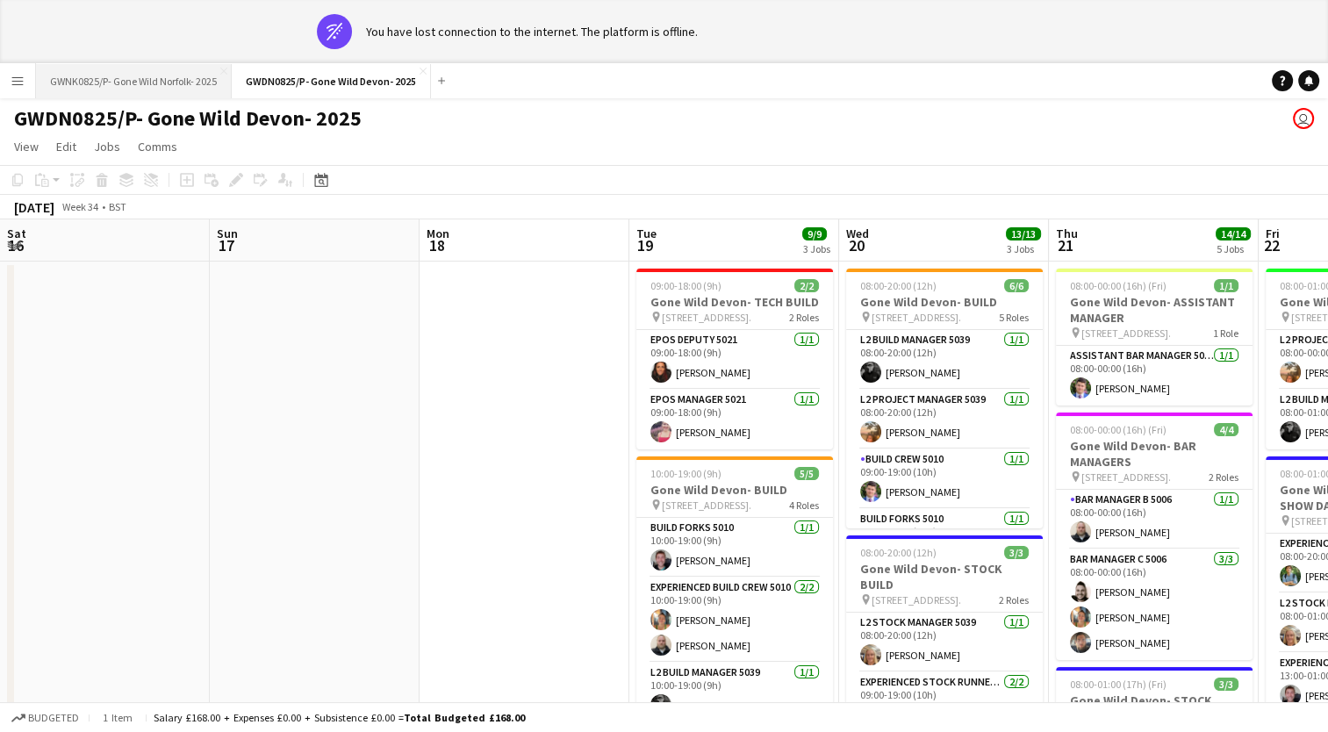
scroll to position [0, 456]
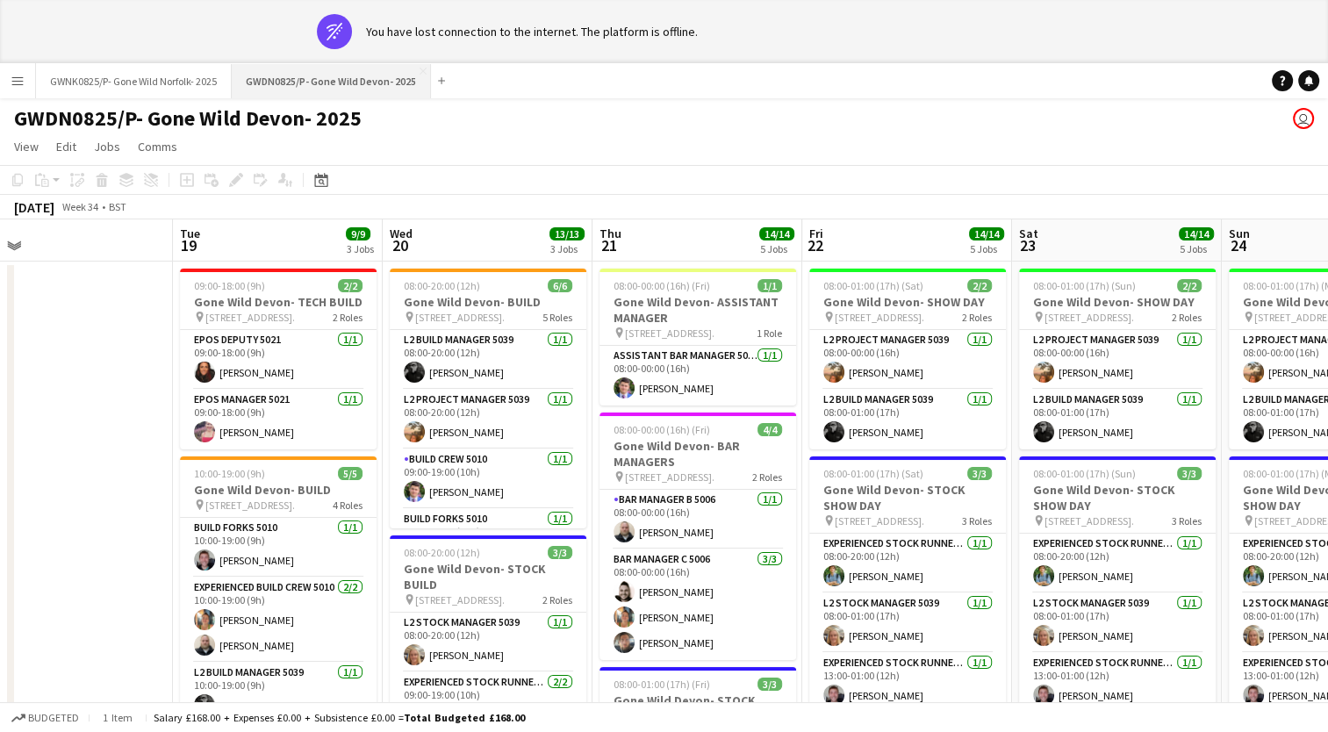
click at [347, 80] on button "GWDN0825/P- Gone Wild Devon- 2025 Close" at bounding box center [331, 81] width 199 height 34
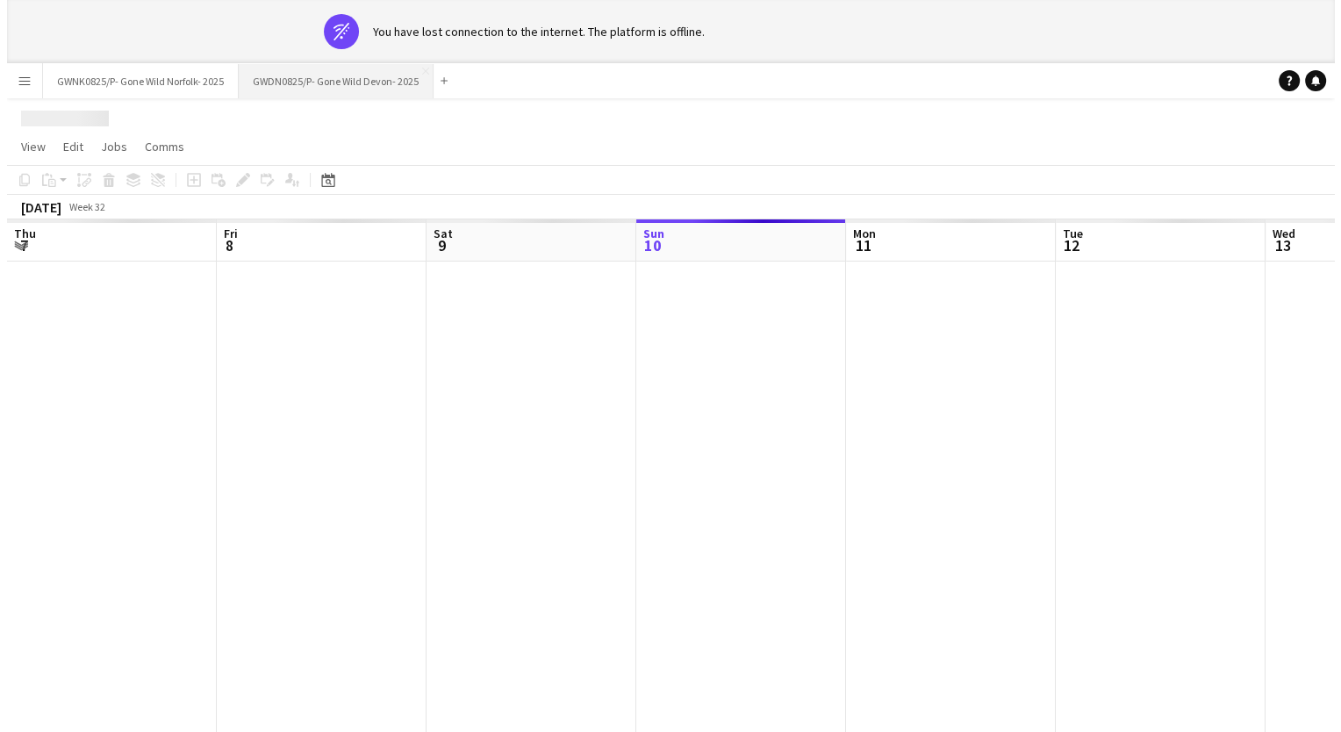
scroll to position [0, 419]
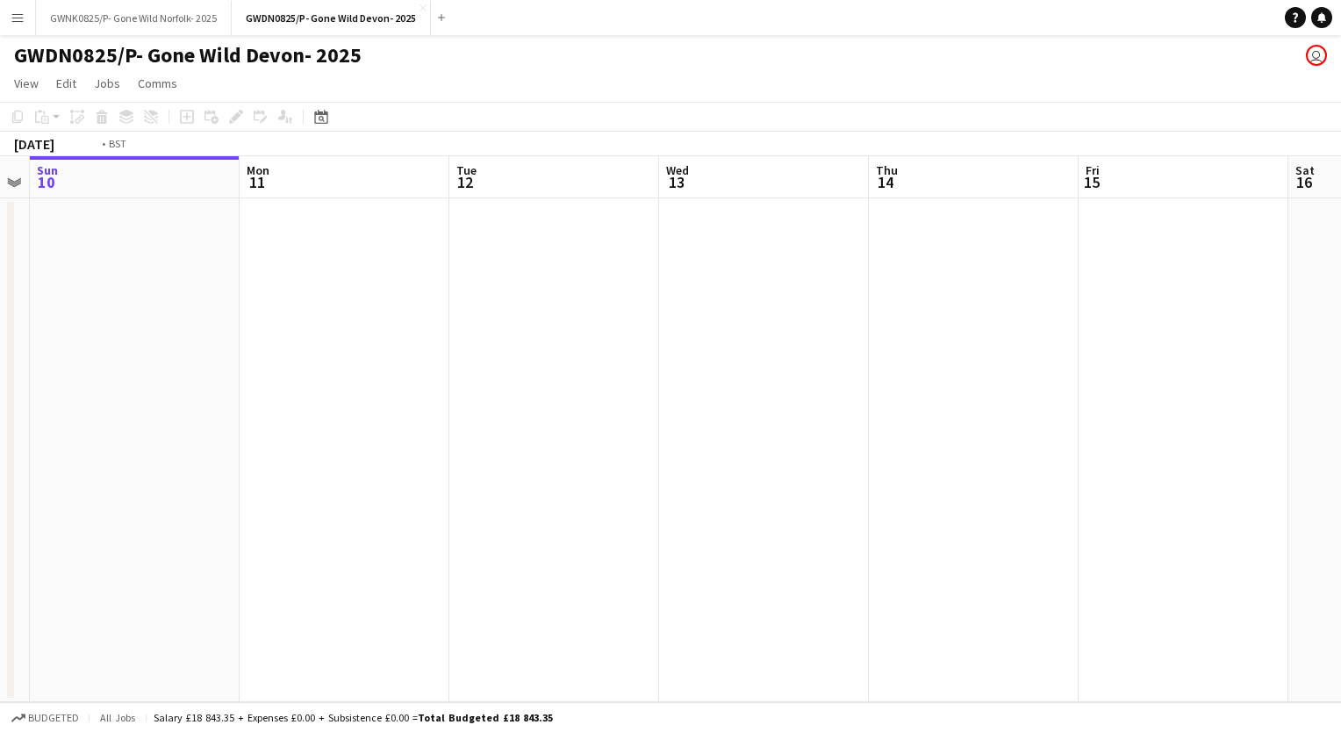
drag, startPoint x: 490, startPoint y: 354, endPoint x: 219, endPoint y: 357, distance: 271.1
click at [219, 357] on app-calendar-viewport "Thu 7 Fri 8 Sat 9 Sun 10 Mon 11 Tue 12 Wed 13 Thu 14 Fri 15 Sat 16 Sun 17 Mon 18" at bounding box center [670, 429] width 1341 height 546
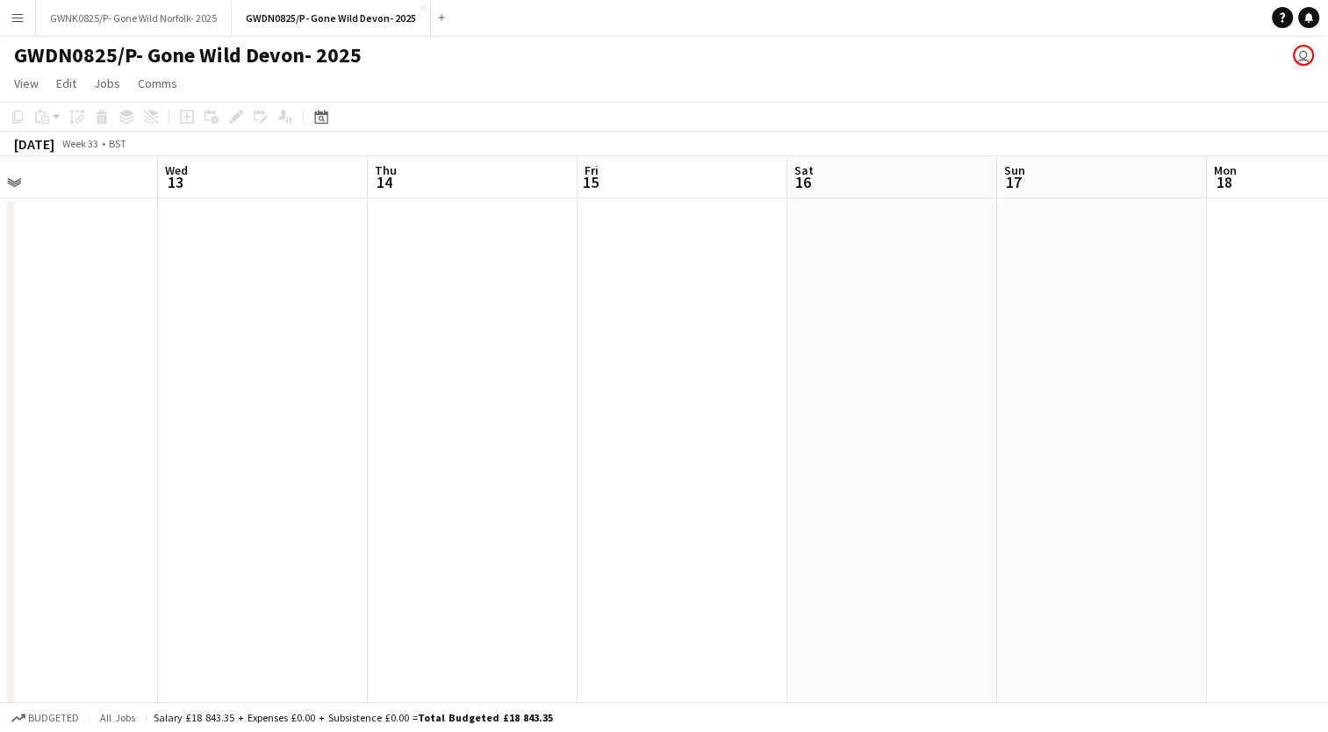
drag, startPoint x: 835, startPoint y: 411, endPoint x: 207, endPoint y: 455, distance: 629.8
click at [207, 455] on app-calendar-viewport "Sat 9 Sun 10 Mon 11 Tue 12 Wed 13 Thu 14 Fri 15 Sat 16 Sun 17 Mon 18 Tue 19 9/9…" at bounding box center [664, 576] width 1328 height 841
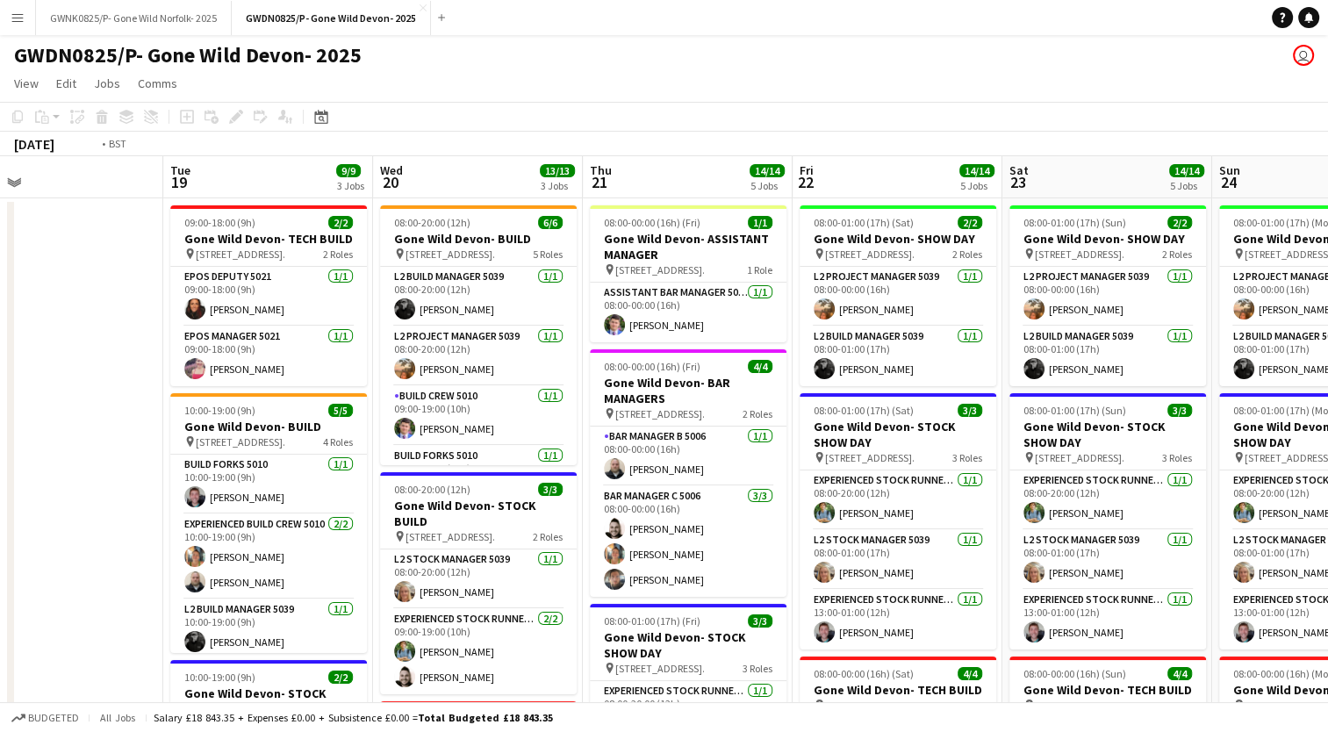
scroll to position [0, 688]
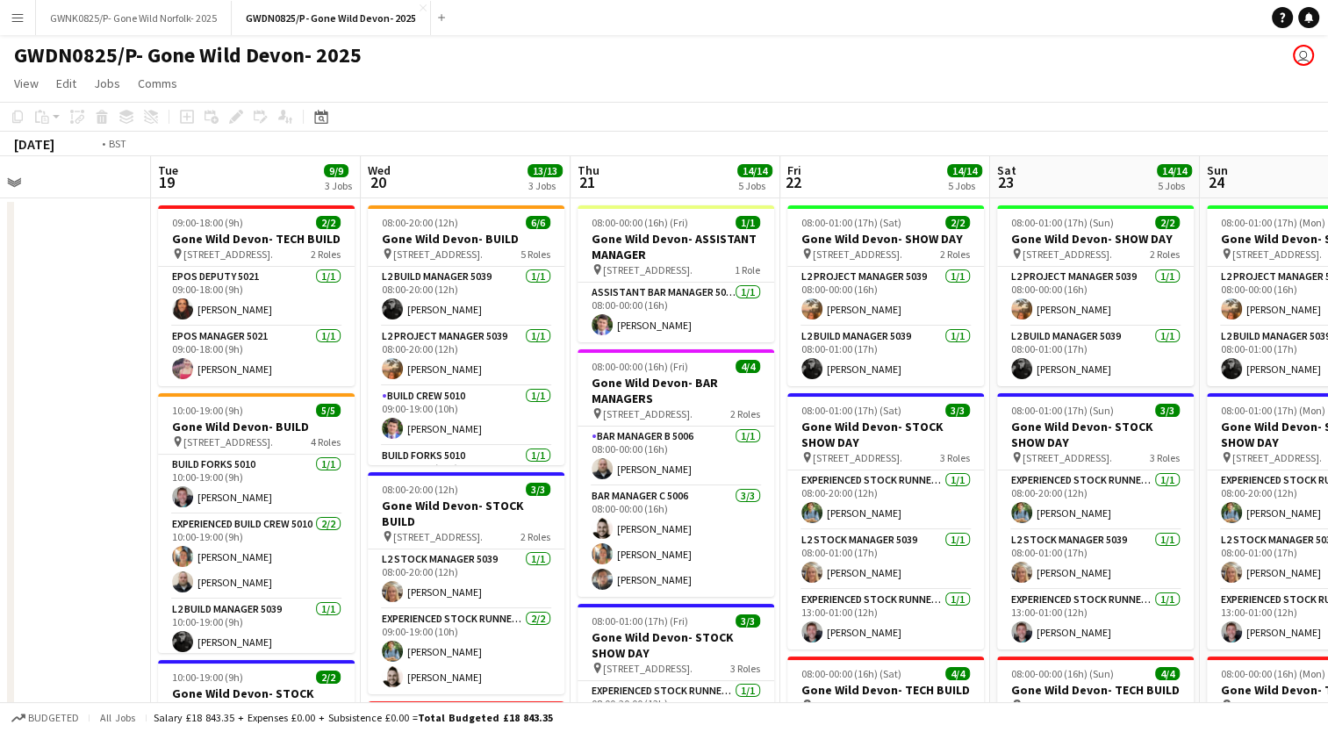
drag, startPoint x: 347, startPoint y: 467, endPoint x: 101, endPoint y: 448, distance: 247.3
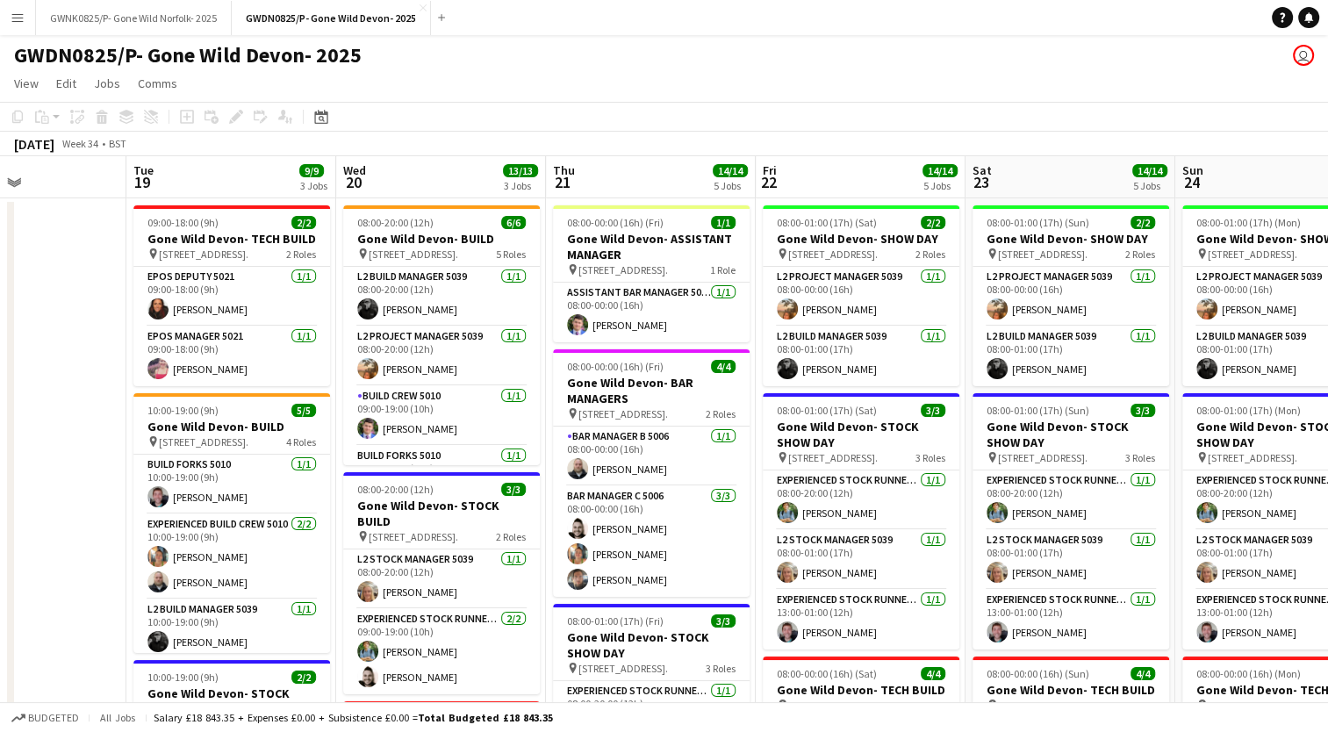
scroll to position [0, 731]
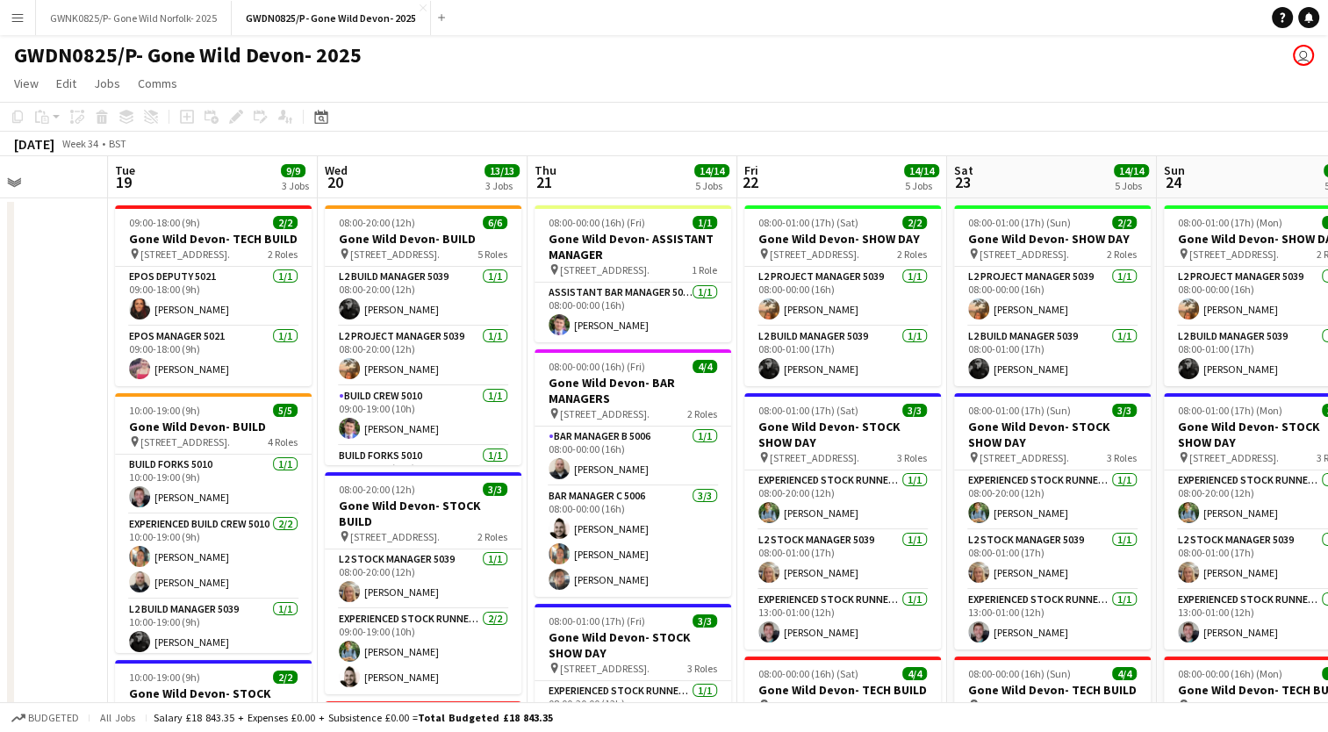
drag, startPoint x: 856, startPoint y: 185, endPoint x: 813, endPoint y: 189, distance: 43.1
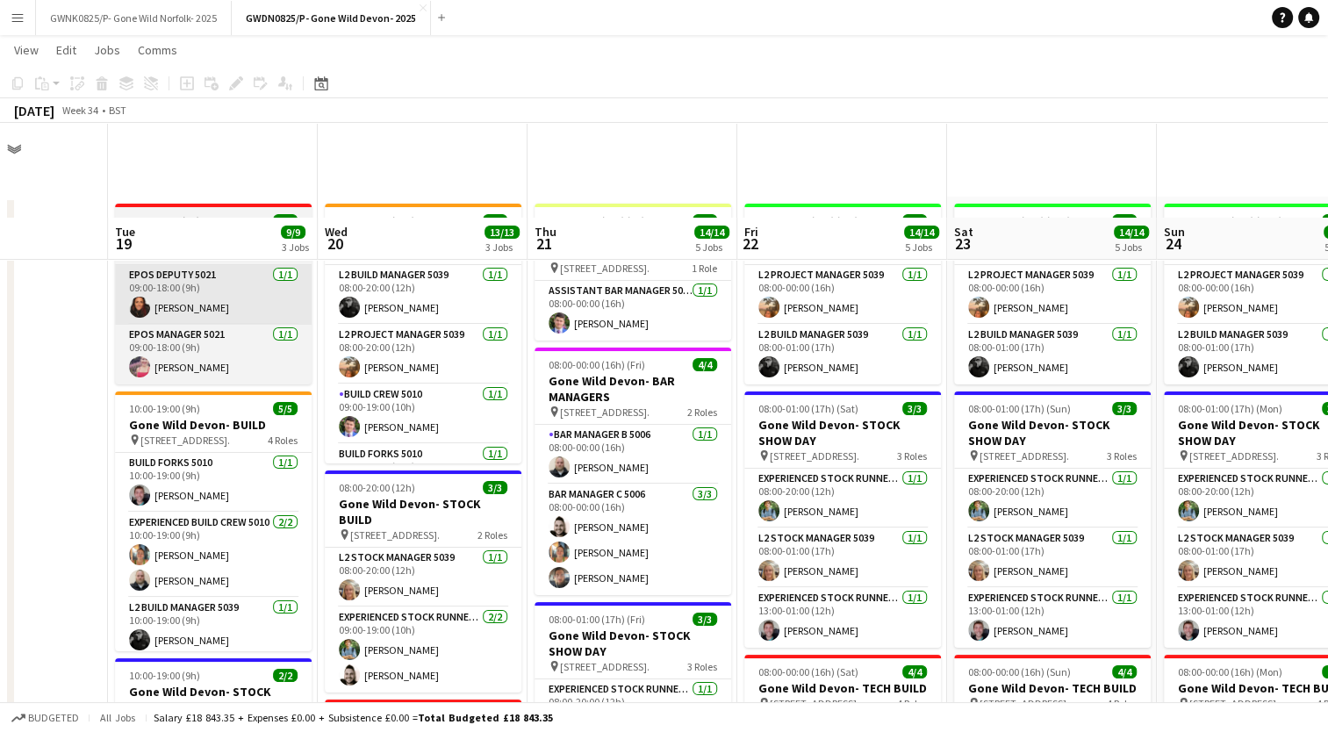
scroll to position [439, 0]
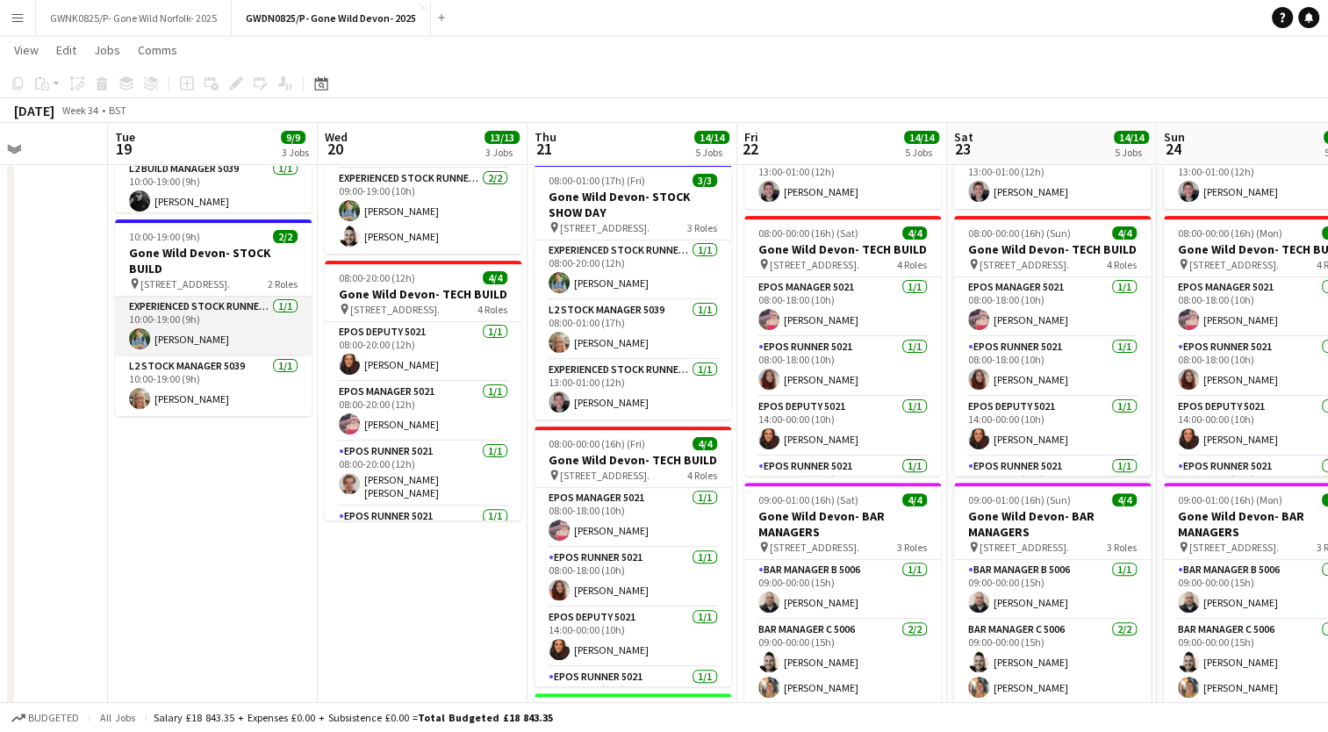
click at [239, 339] on app-card-role "Experienced Stock Runner 5012 1/1 10:00-19:00 (9h) Bobby Woodcock" at bounding box center [213, 327] width 197 height 60
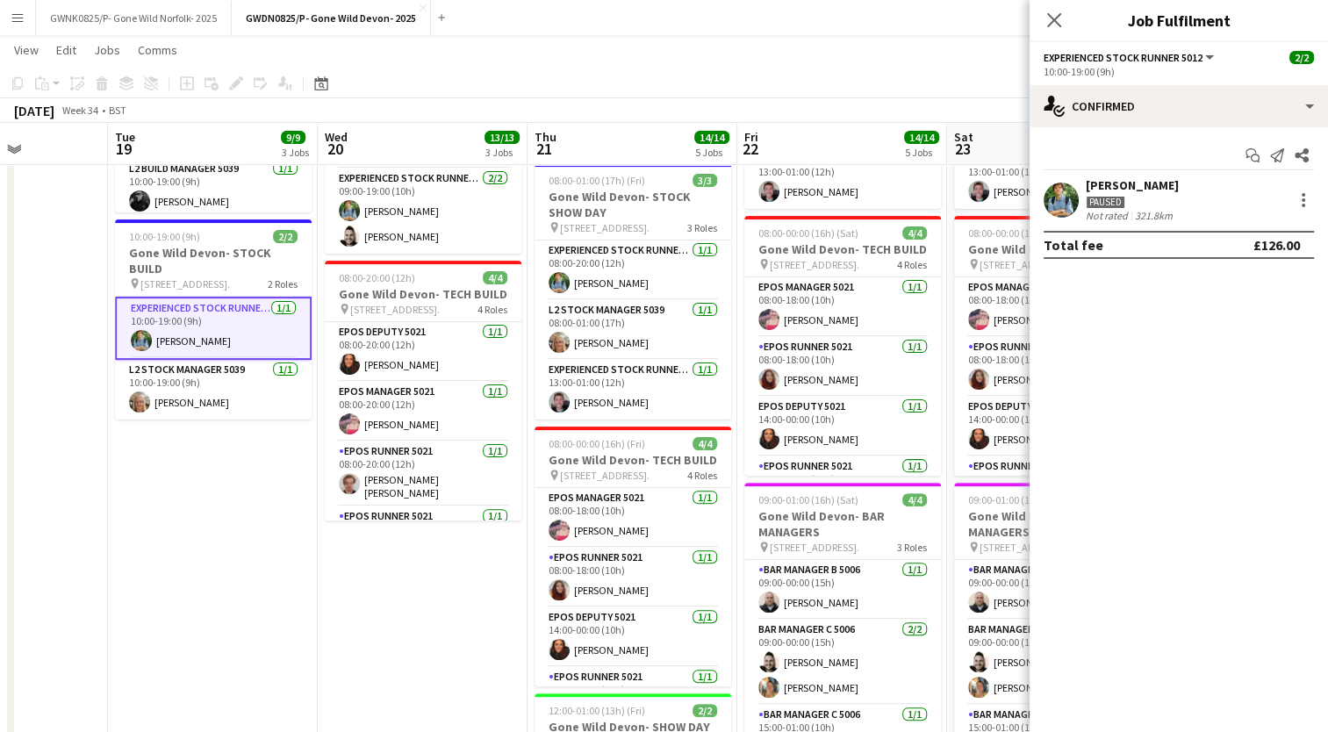
click at [1169, 196] on div "Paused" at bounding box center [1131, 201] width 93 height 16
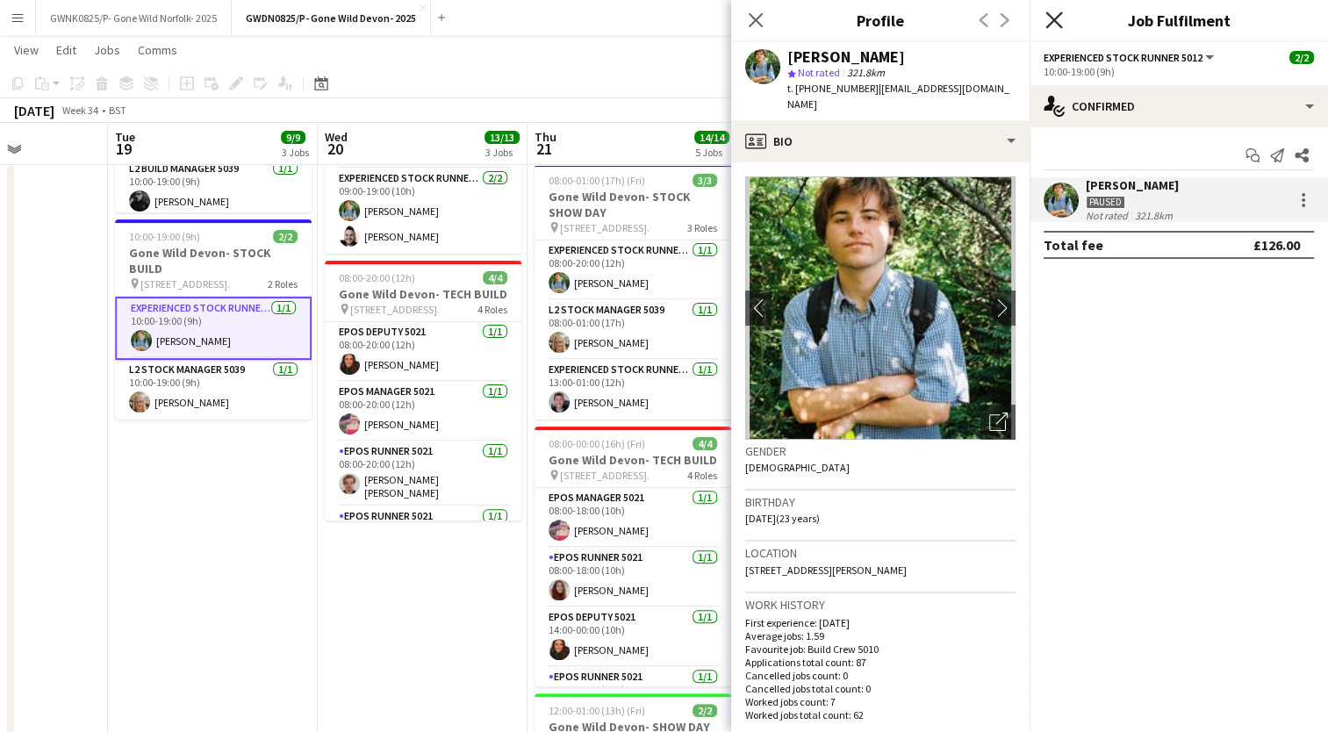
click at [1053, 25] on icon "Close pop-in" at bounding box center [1053, 19] width 17 height 17
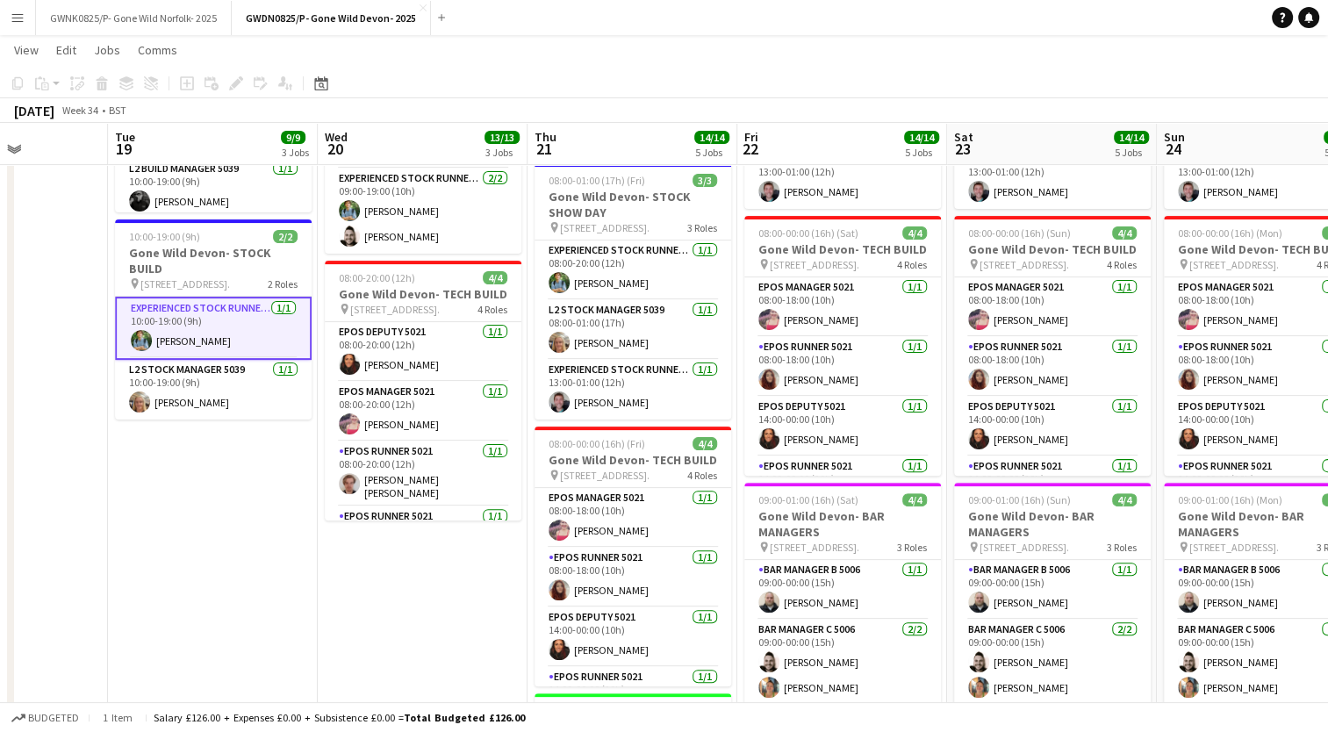
click at [263, 322] on app-card-role "Experienced Stock Runner 5012 1/1 10:00-19:00 (9h) Bobby Woodcock" at bounding box center [213, 328] width 197 height 63
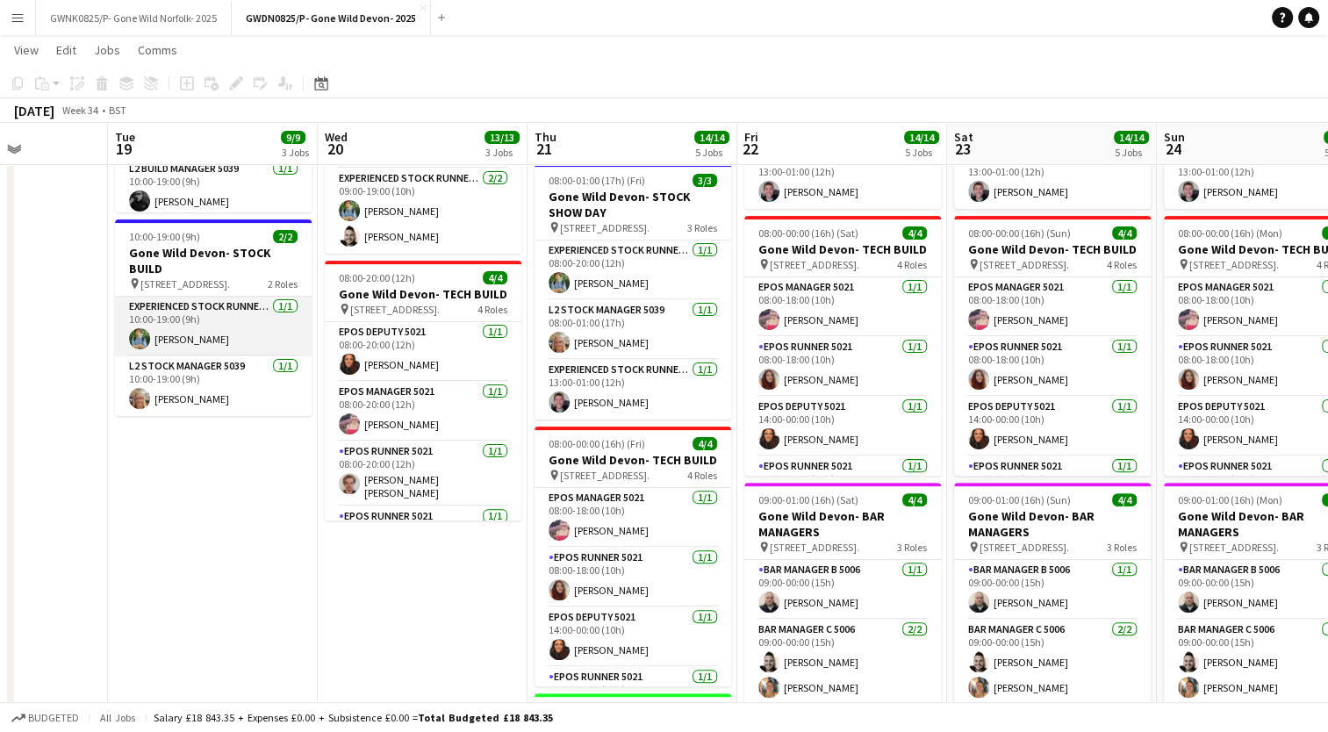
click at [141, 341] on app-user-avatar at bounding box center [139, 338] width 21 height 21
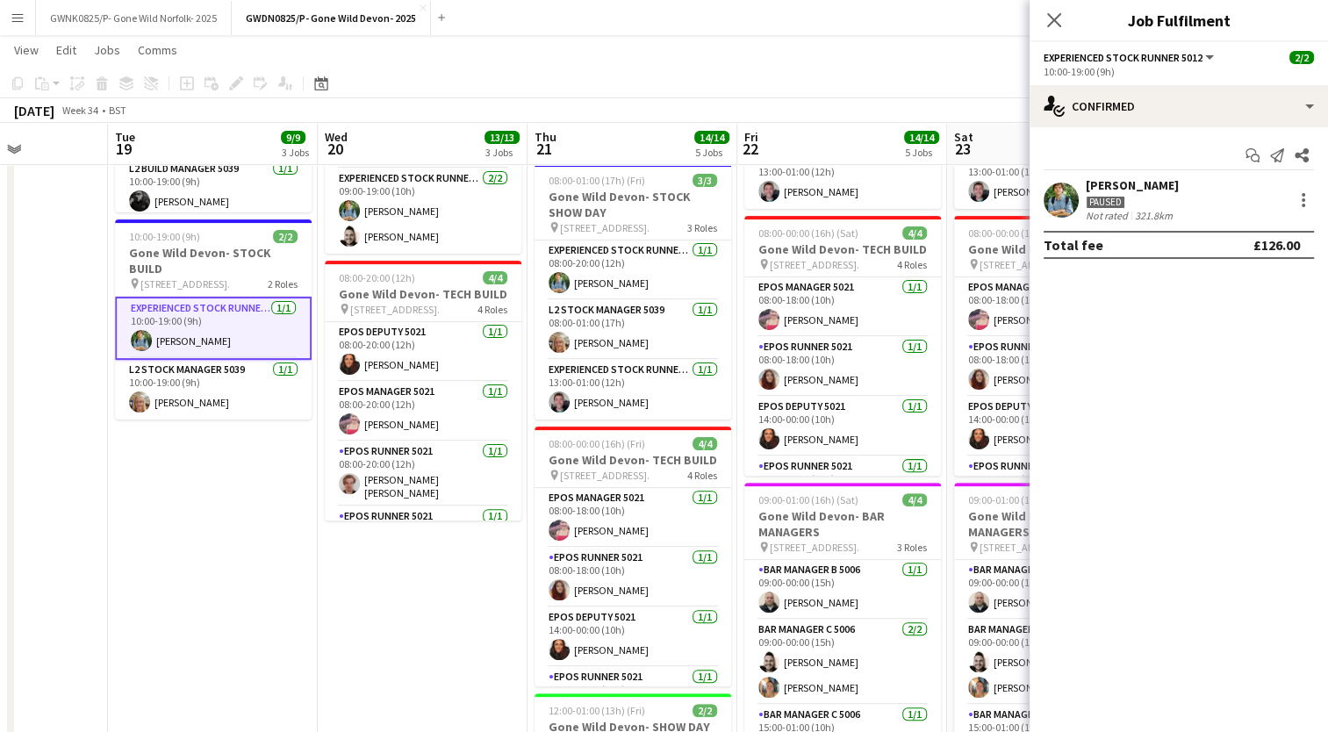
click at [1156, 177] on div "Bobby Woodcock" at bounding box center [1131, 185] width 93 height 16
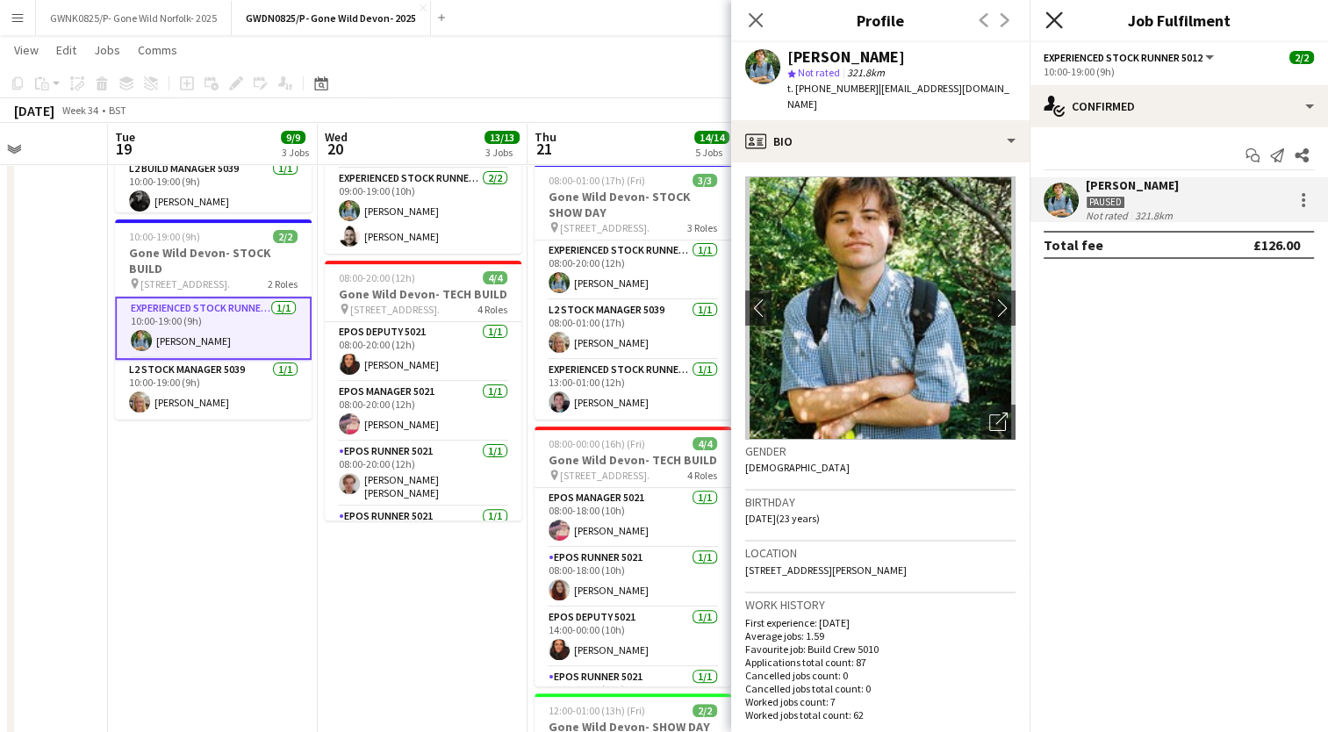
click at [1051, 25] on icon "Close pop-in" at bounding box center [1053, 19] width 17 height 17
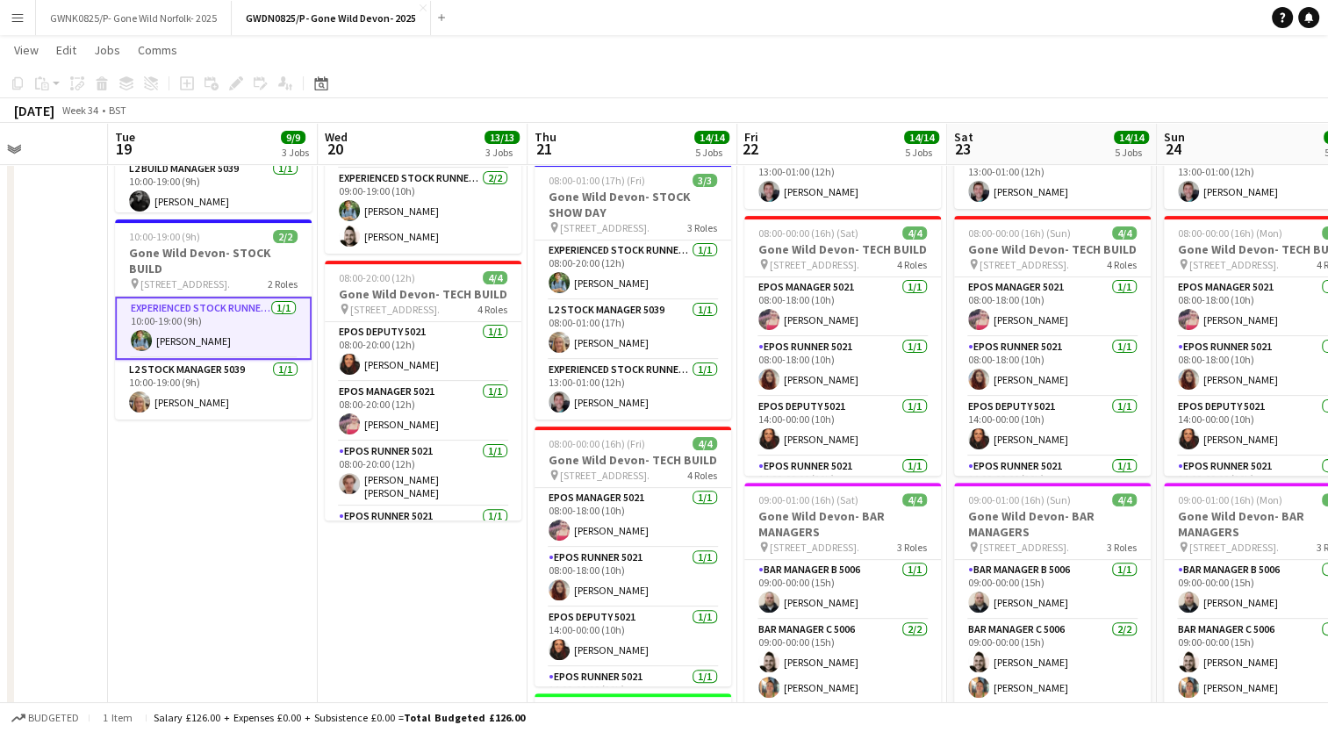
click at [1175, 103] on div "August 2025 Week 34 • BST" at bounding box center [664, 110] width 1328 height 25
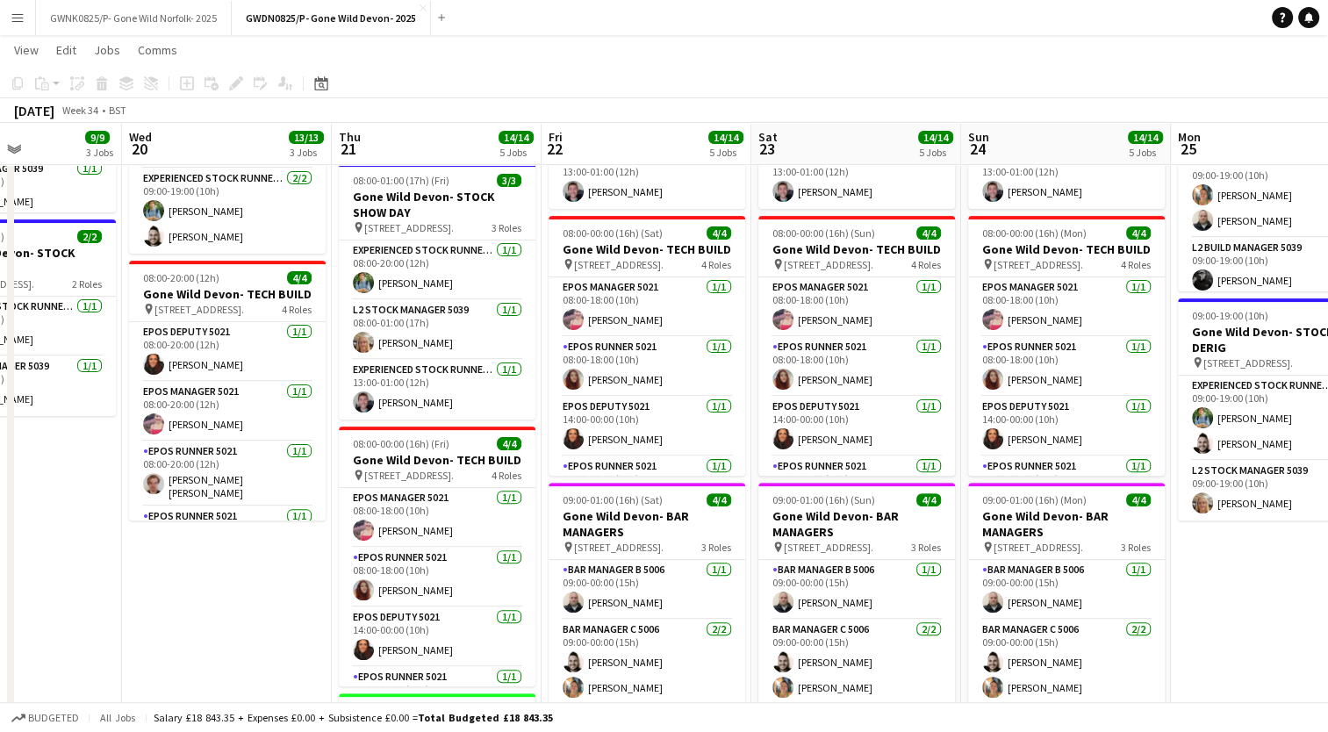
scroll to position [0, 682]
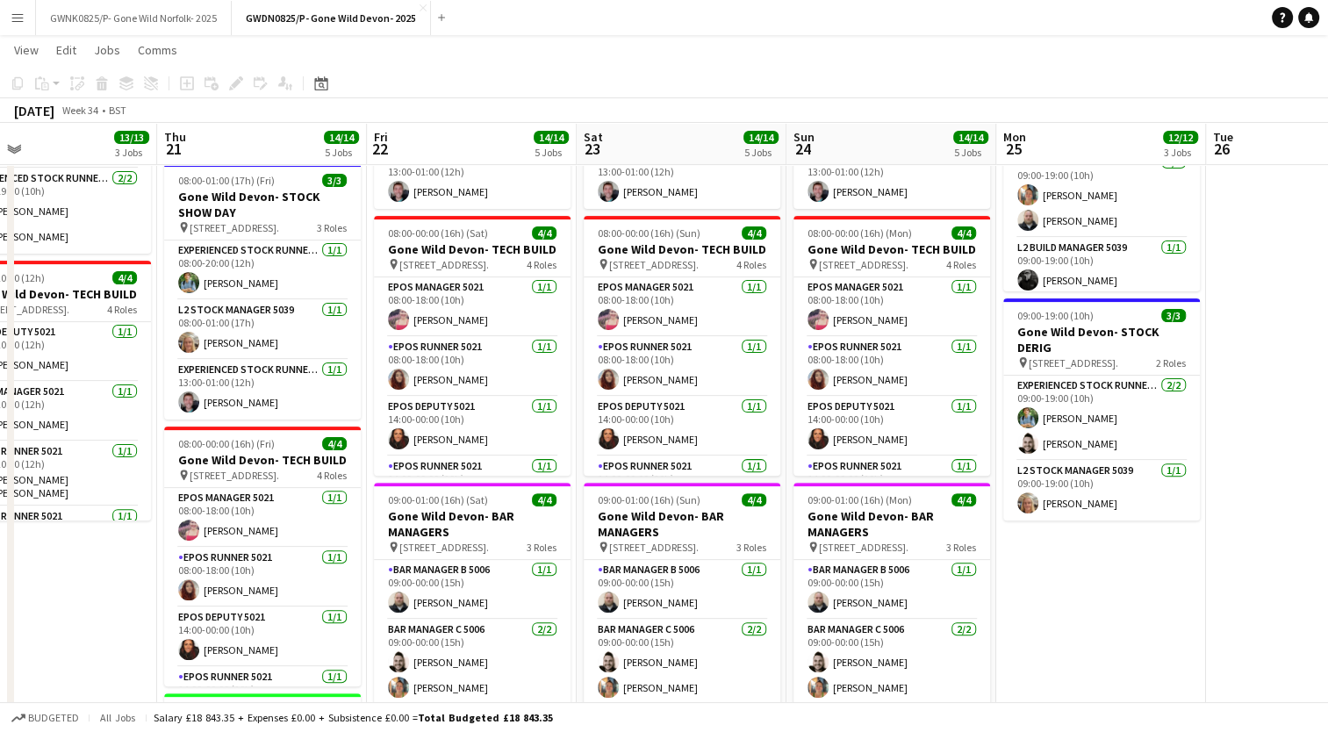
drag, startPoint x: 1189, startPoint y: 142, endPoint x: 586, endPoint y: 107, distance: 603.8
click at [586, 107] on app-calendar "Copy Paste Paste Ctrl+V Paste with crew Ctrl+Shift+V Paste linked Job Delete Gr…" at bounding box center [664, 286] width 1328 height 1312
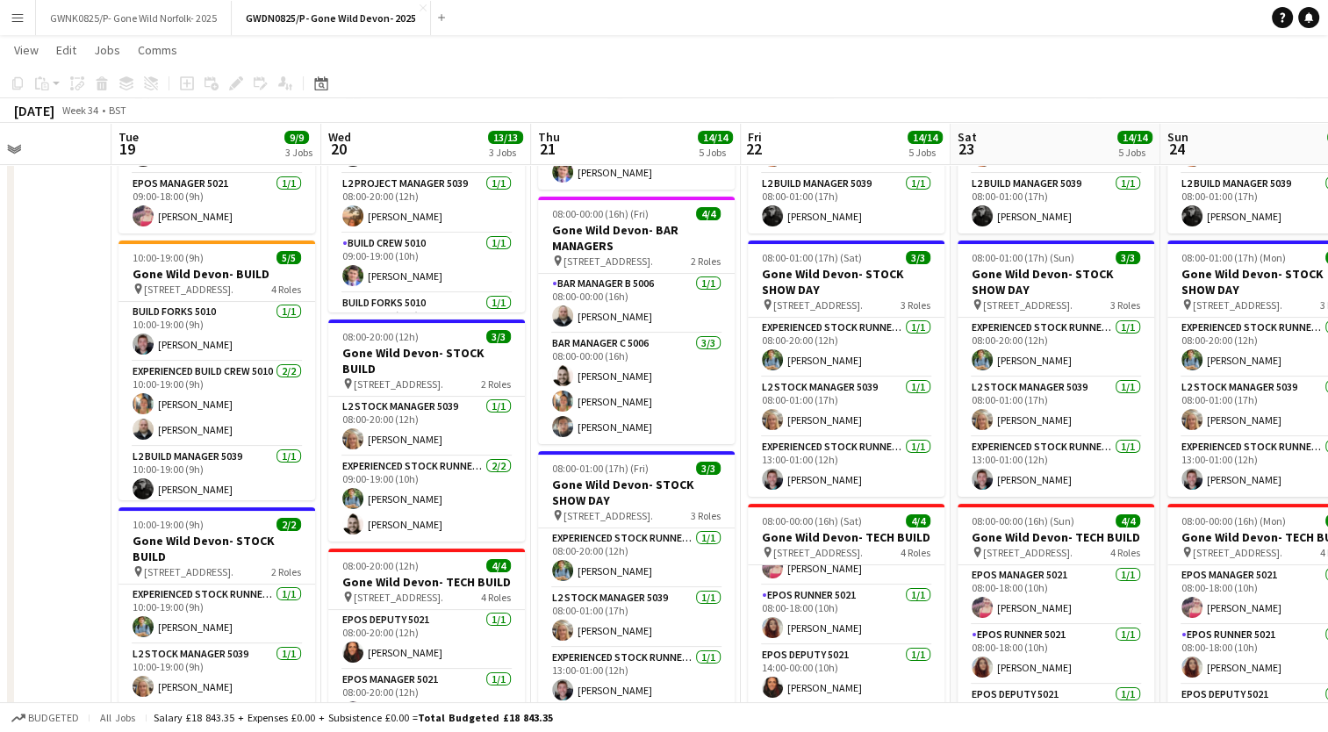
scroll to position [0, 517]
drag, startPoint x: 299, startPoint y: 434, endPoint x: 672, endPoint y: 451, distance: 373.3
click at [674, 450] on app-calendar-viewport "Sat 16 Sun 17 Mon 18 Tue 19 9/9 3 Jobs Wed 20 13/13 3 Jobs Thu 21 14/14 5 Jobs …" at bounding box center [664, 574] width 1328 height 1312
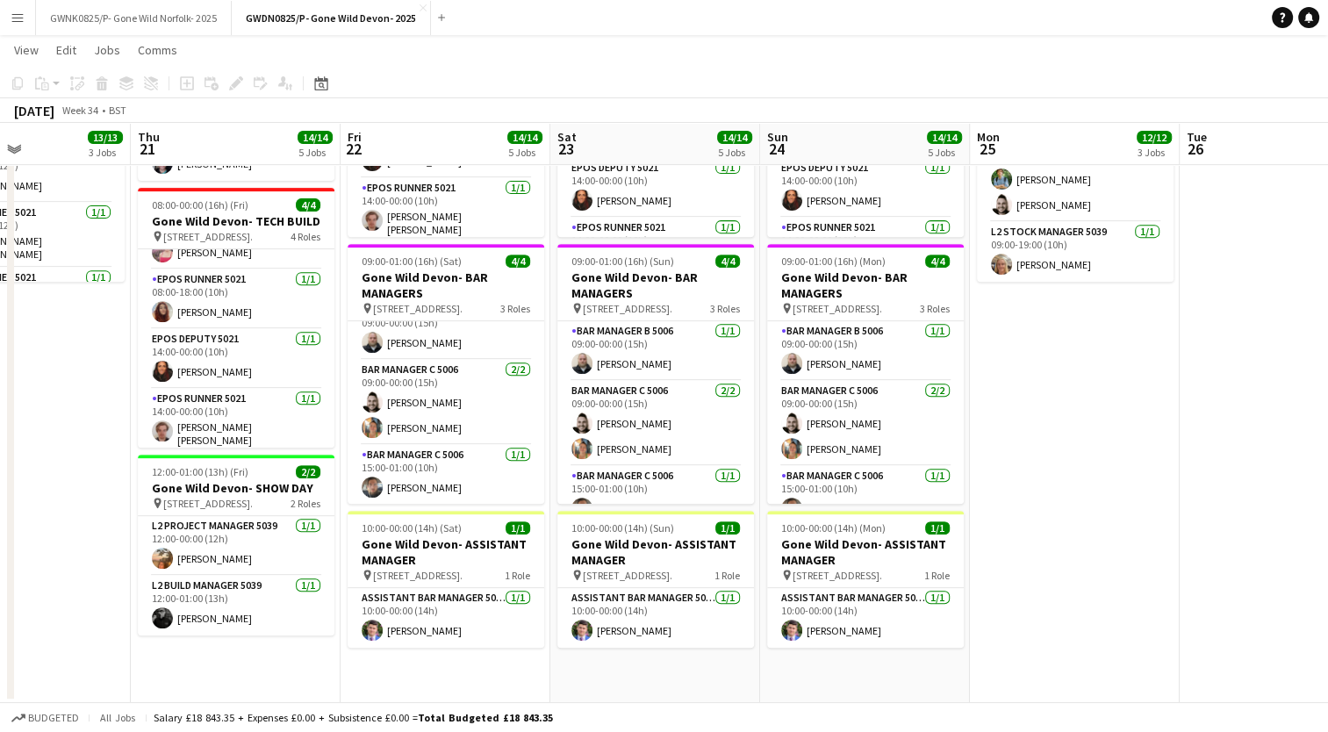
scroll to position [0, 569]
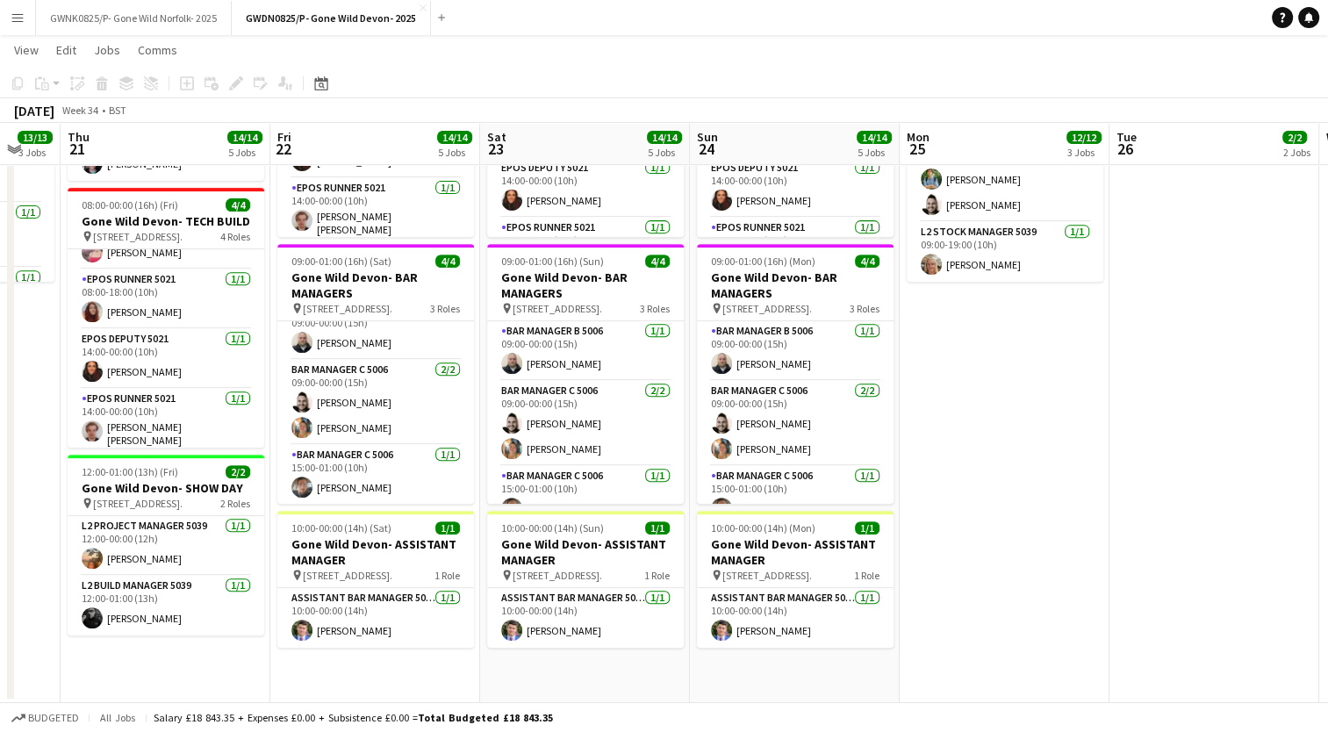
drag, startPoint x: 983, startPoint y: 677, endPoint x: 512, endPoint y: 651, distance: 471.1
click at [512, 651] on app-calendar-viewport "Mon 18 Tue 19 9/9 3 Jobs Wed 20 13/13 3 Jobs Thu 21 14/14 5 Jobs Fri 22 14/14 5…" at bounding box center [664, 47] width 1328 height 1312
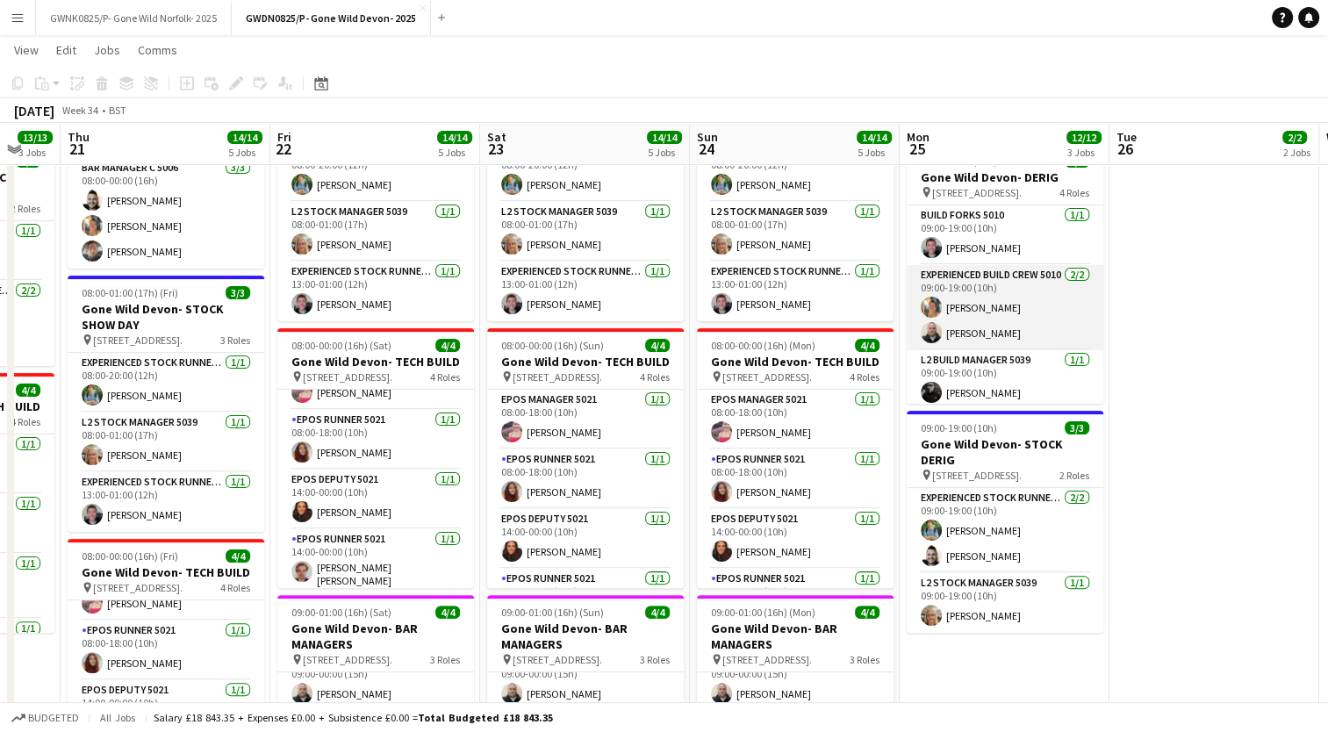
scroll to position [65, 0]
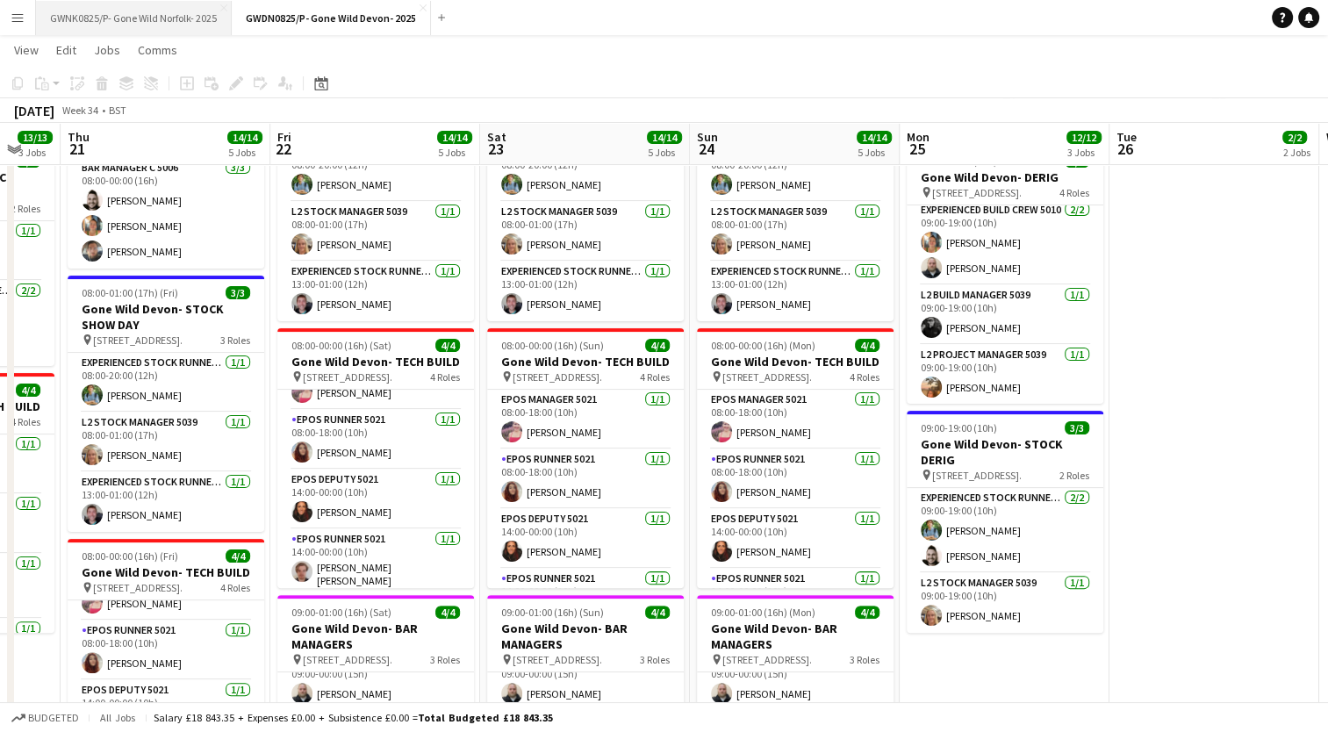
click at [123, 13] on button "GWNK0825/P- Gone Wild Norfolk- 2025 Close" at bounding box center [134, 18] width 196 height 34
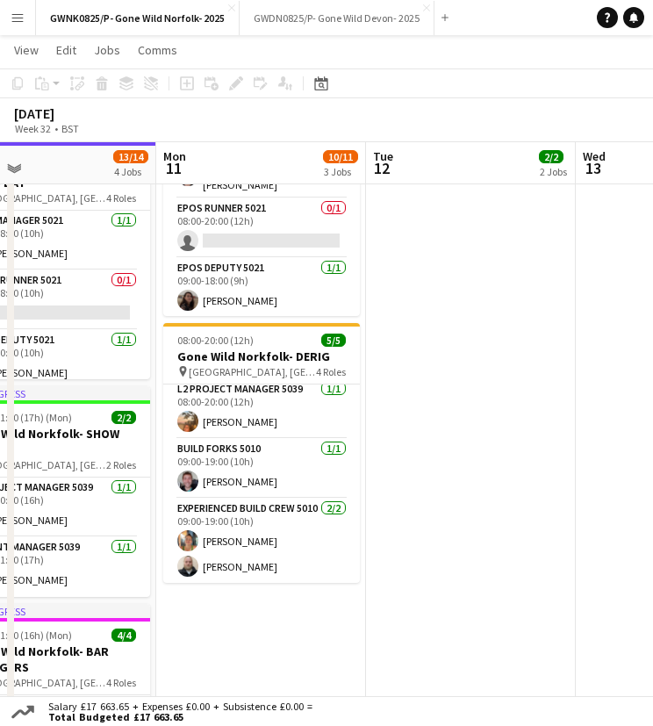
scroll to position [0, 720]
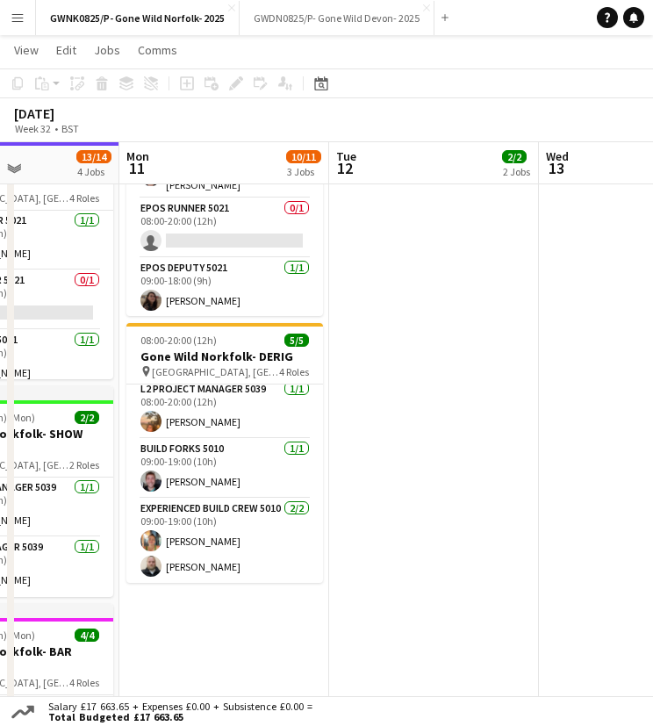
drag, startPoint x: 548, startPoint y: 624, endPoint x: 248, endPoint y: 597, distance: 301.3
click at [248, 597] on app-calendar-viewport "Thu 7 14/14 4 Jobs Fri 8 14/14 4 Jobs Sat 9 14/14 4 Jobs Sun 10 13/14 4 Jobs Mo…" at bounding box center [326, 308] width 653 height 1183
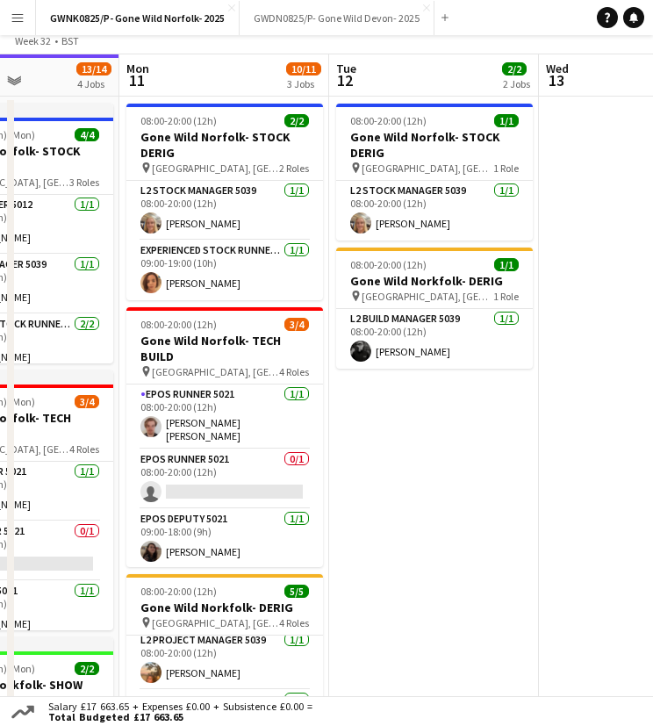
scroll to position [0, 0]
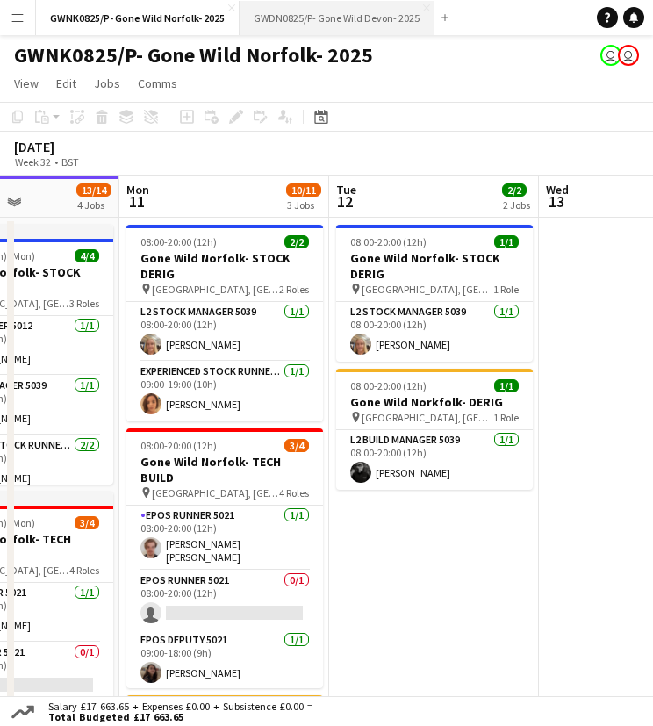
click at [339, 16] on button "GWDN0825/P- Gone Wild Devon- 2025 Close" at bounding box center [337, 18] width 195 height 34
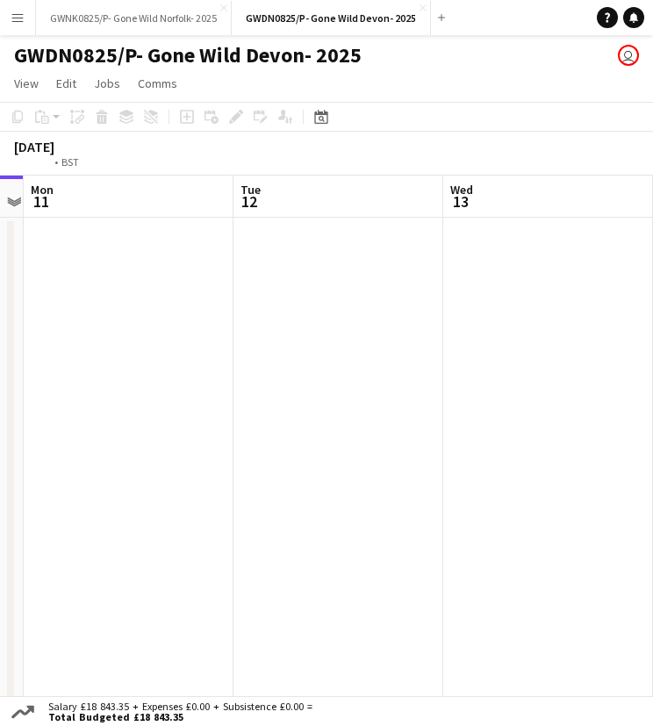
drag, startPoint x: 532, startPoint y: 548, endPoint x: 28, endPoint y: 522, distance: 504.3
click at [28, 522] on app-calendar-viewport "Thu 7 Fri 8 Sat 9 Sun 10 Mon 11 Tue 12 Wed 13 Thu 14 Fri 15" at bounding box center [326, 445] width 653 height 540
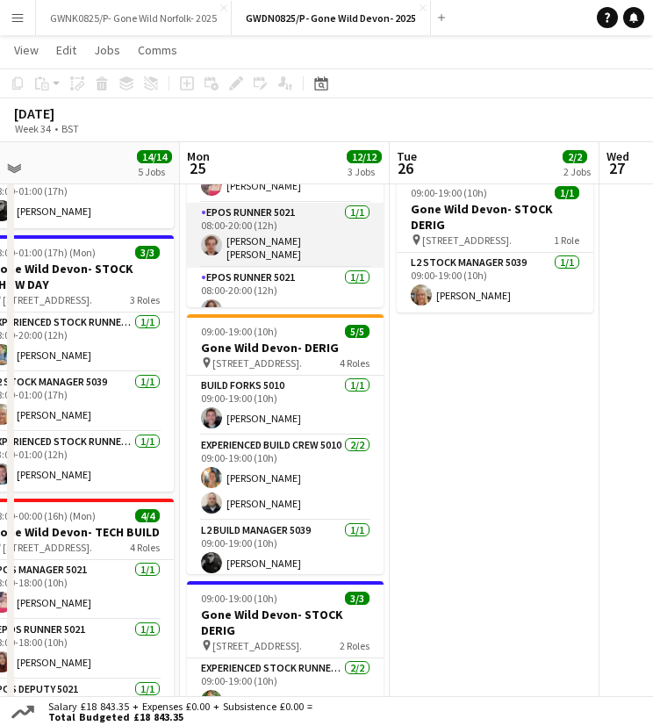
scroll to position [39, 0]
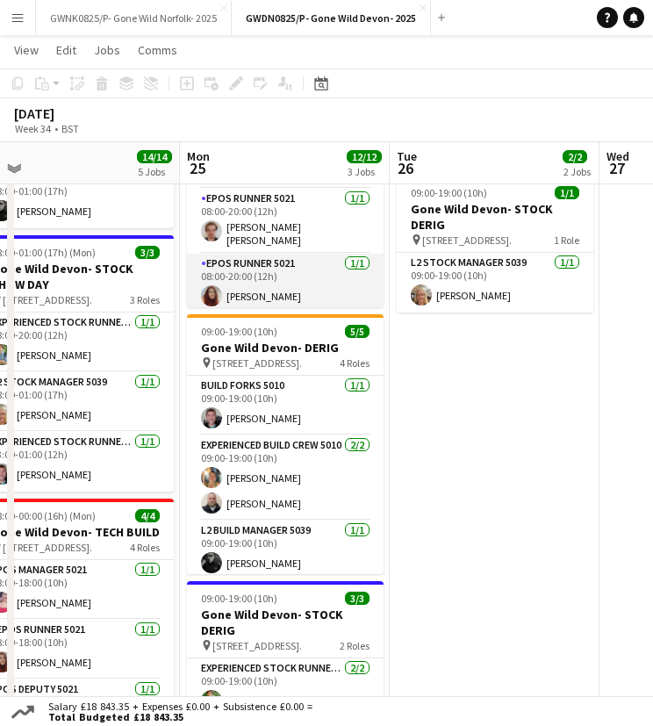
click at [281, 293] on app-card-role "EPOS Runner 5021 1/1 08:00-20:00 (12h) Sophie Keable" at bounding box center [285, 284] width 197 height 60
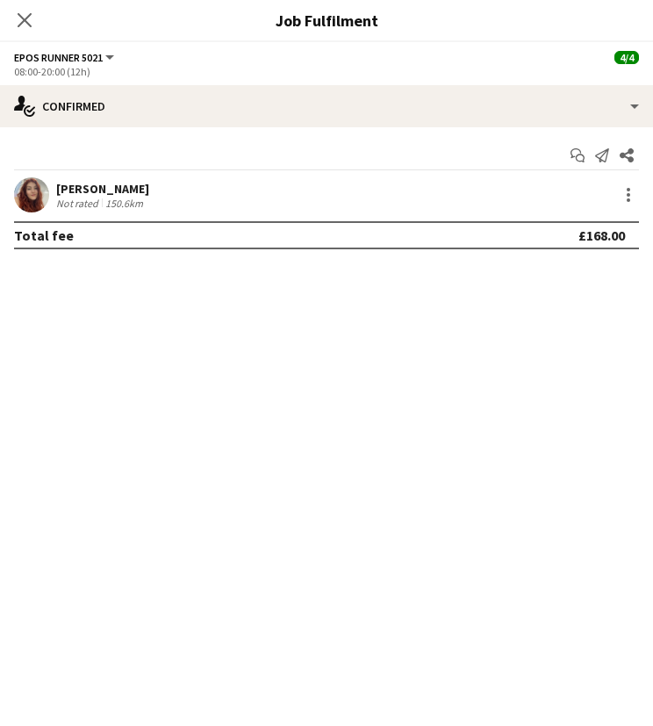
click at [72, 189] on div "Sophie Keable" at bounding box center [102, 189] width 93 height 16
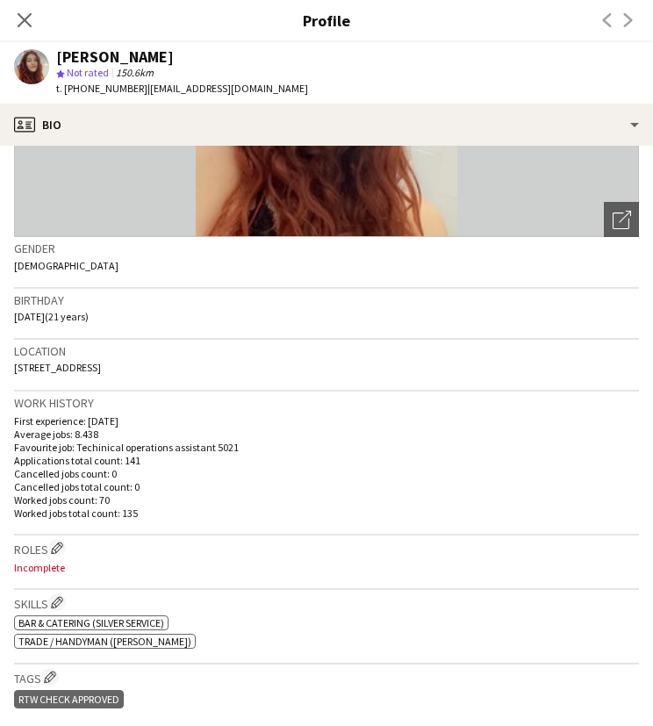
scroll to position [263, 0]
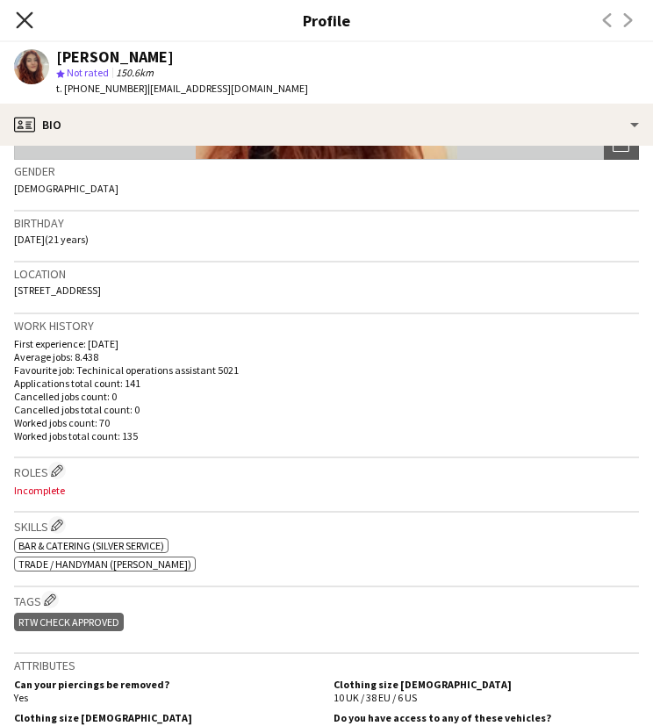
click at [22, 24] on icon at bounding box center [24, 19] width 17 height 17
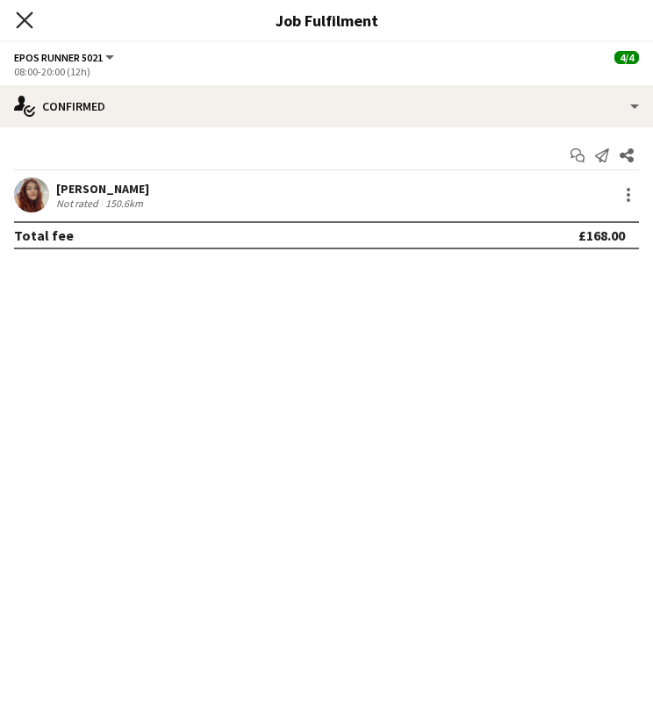
click at [19, 11] on icon "Close pop-in" at bounding box center [24, 19] width 17 height 17
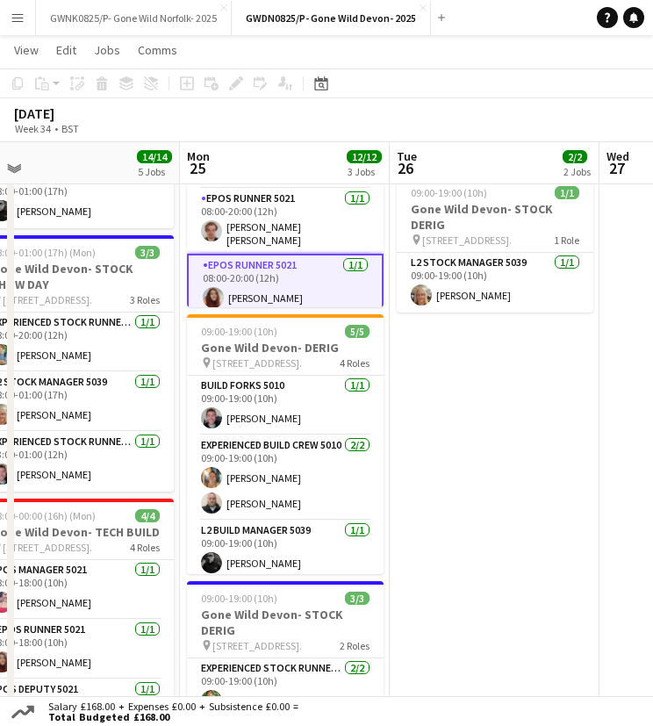
click at [241, 286] on app-card-role "EPOS Runner 5021 1/1 08:00-20:00 (12h) Sophie Keable" at bounding box center [285, 285] width 197 height 63
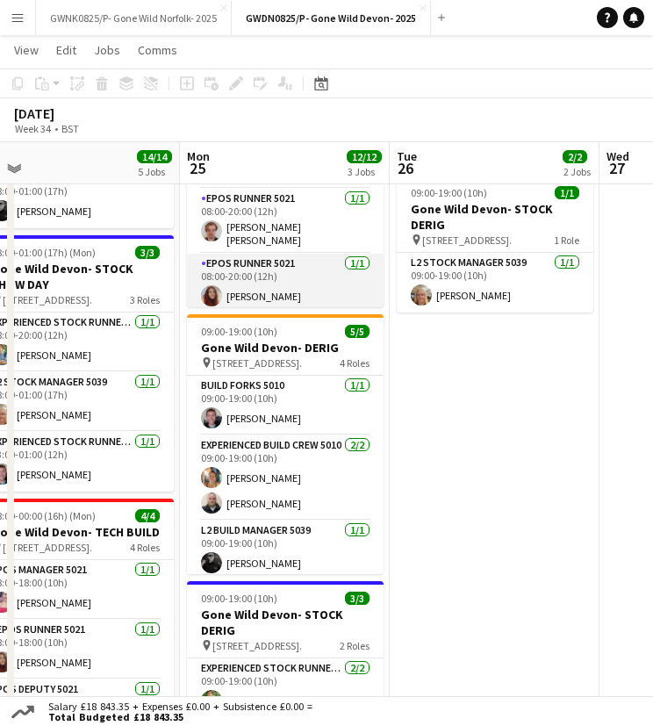
click at [254, 281] on app-card-role "EPOS Runner 5021 1/1 08:00-20:00 (12h) Sophie Keable" at bounding box center [285, 284] width 197 height 60
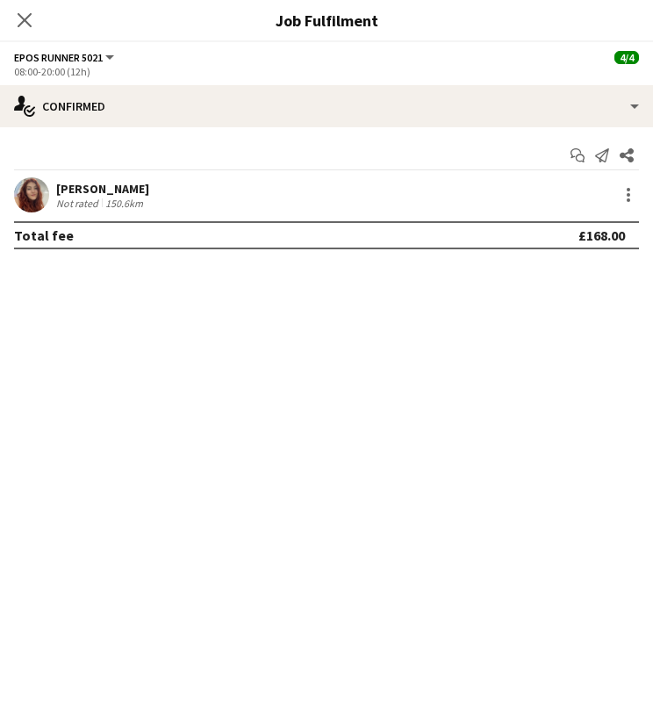
click at [129, 193] on div "Sophie Keable" at bounding box center [102, 189] width 93 height 16
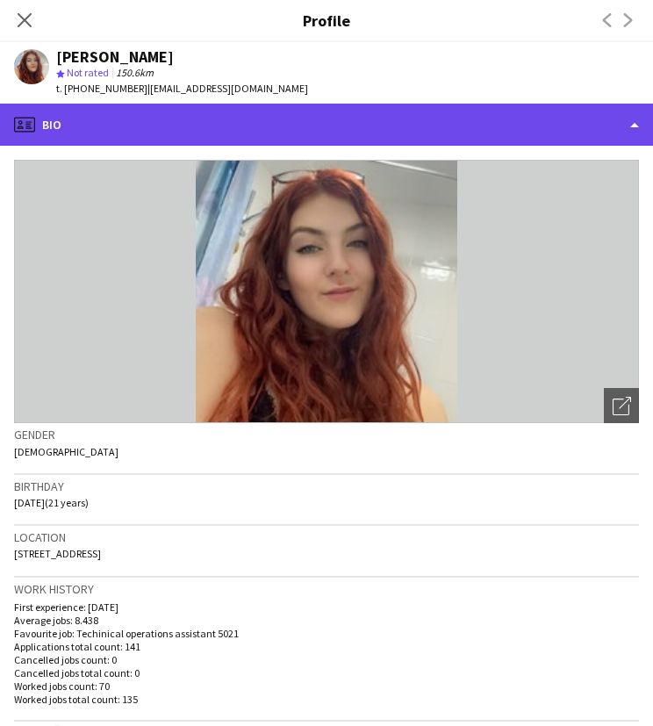
click at [155, 134] on div "profile Bio" at bounding box center [326, 125] width 653 height 42
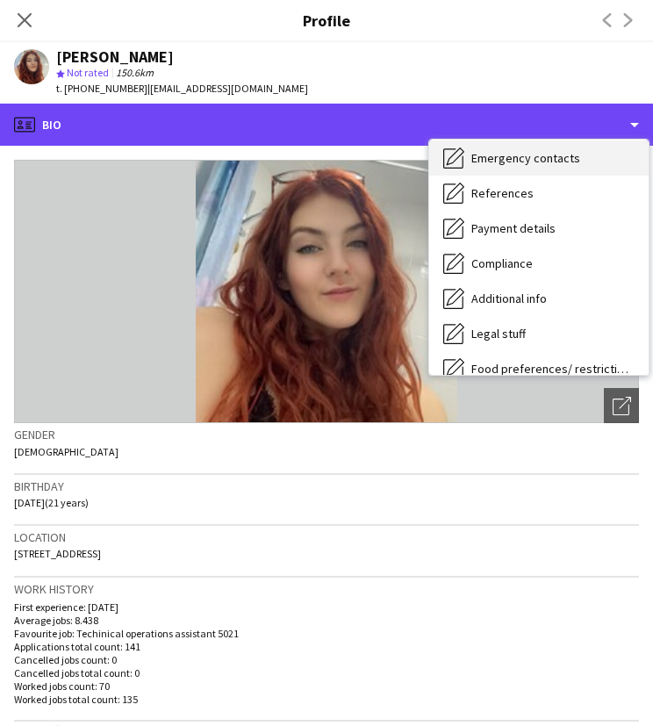
scroll to position [235, 0]
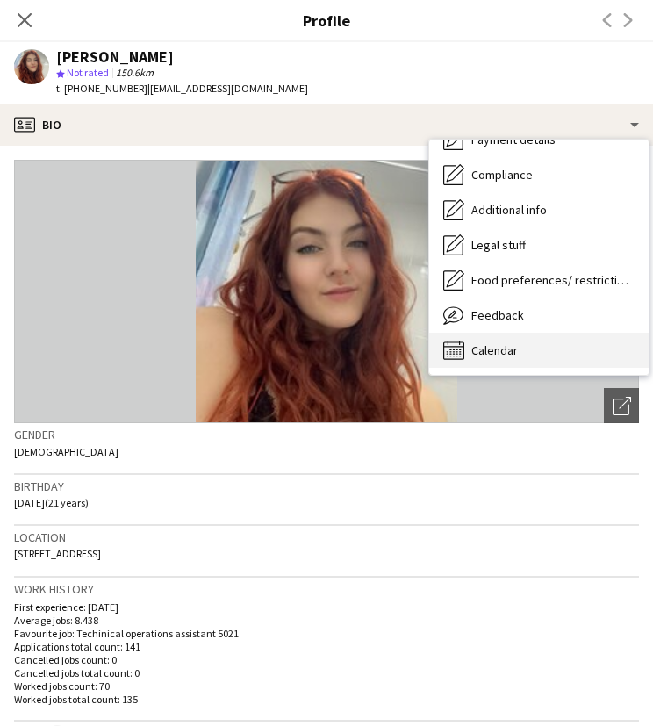
click at [529, 340] on div "Calendar Calendar" at bounding box center [538, 350] width 219 height 35
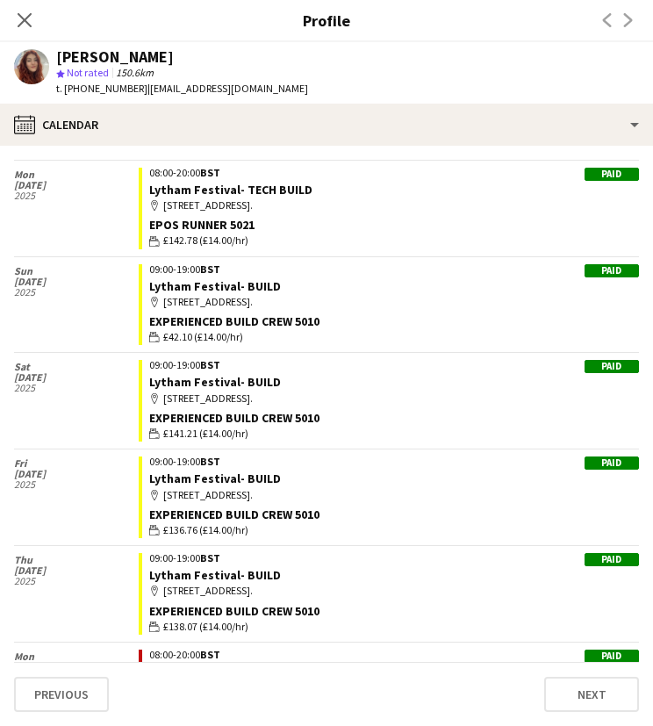
scroll to position [3773, 0]
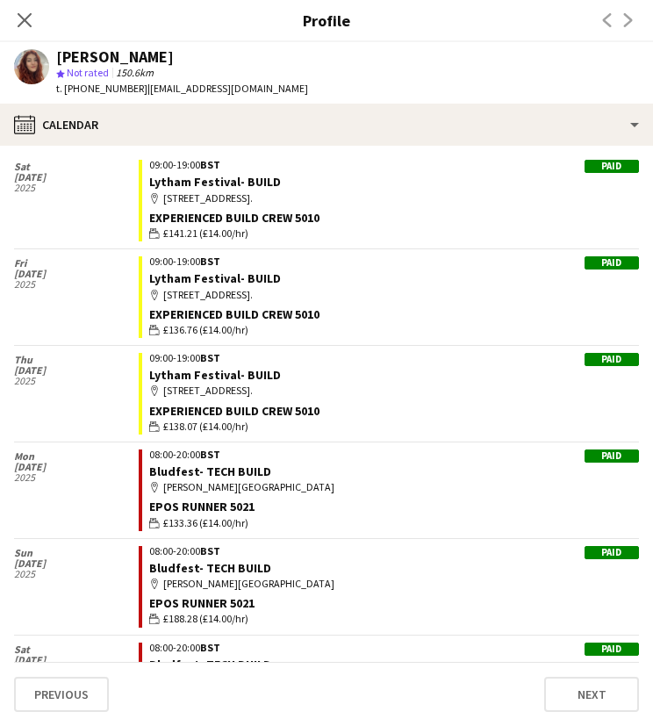
click at [28, 21] on icon "Close pop-in" at bounding box center [25, 20] width 14 height 14
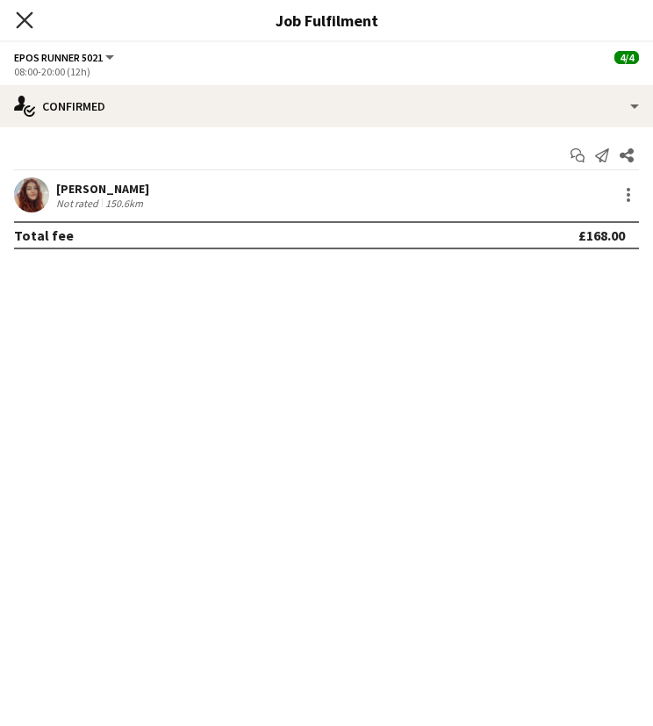
click at [28, 19] on icon "Close pop-in" at bounding box center [24, 19] width 17 height 17
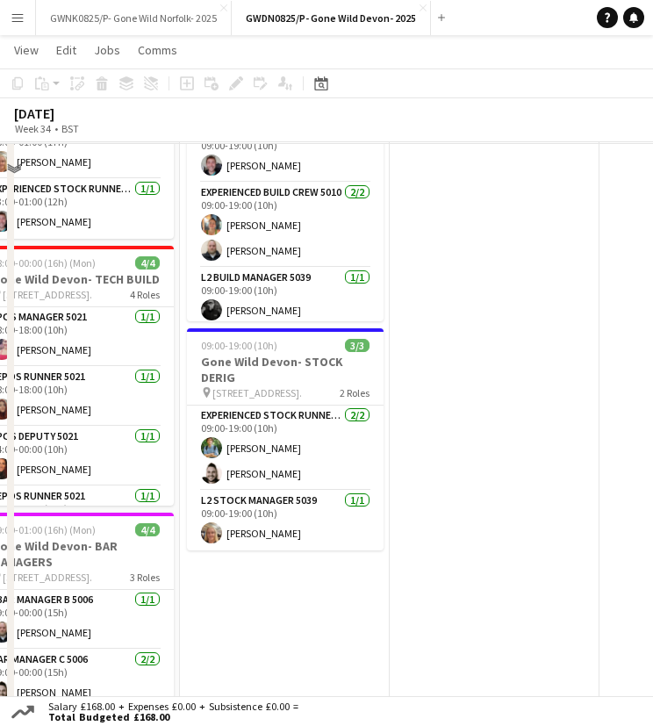
scroll to position [439, 0]
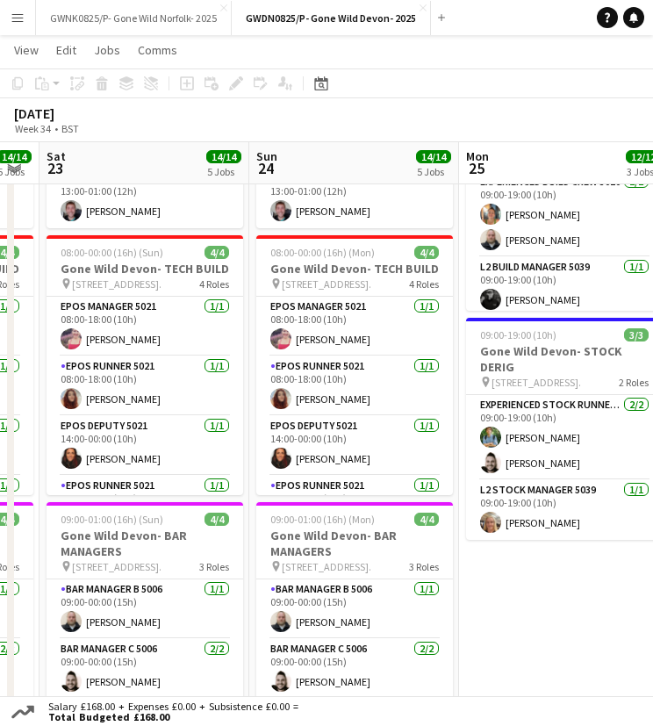
drag, startPoint x: 294, startPoint y: 594, endPoint x: 579, endPoint y: 627, distance: 287.0
click at [579, 627] on app-calendar-viewport "Thu 21 14/14 5 Jobs Fri 22 14/14 5 Jobs Sat 23 14/14 5 Jobs Sun 24 14/14 5 Jobs…" at bounding box center [326, 295] width 653 height 1331
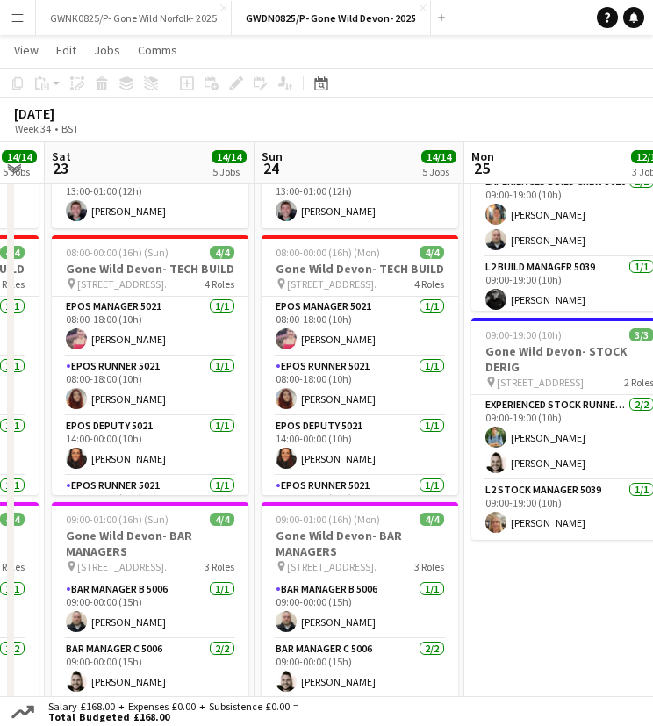
scroll to position [0, 499]
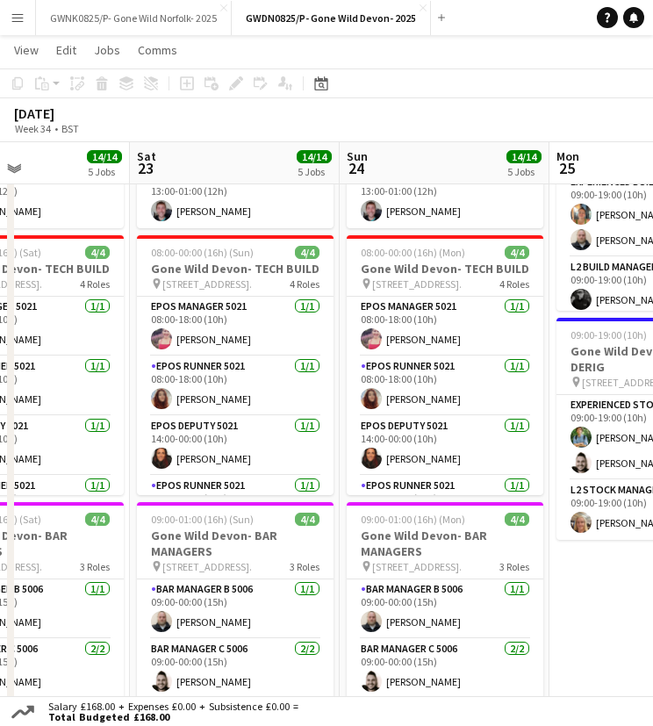
drag, startPoint x: 533, startPoint y: 595, endPoint x: 773, endPoint y: 605, distance: 239.7
click at [653, 605] on html "Menu Boards Boards Boards All jobs Status Workforce Workforce My Workforce Recr…" at bounding box center [326, 275] width 653 height 1429
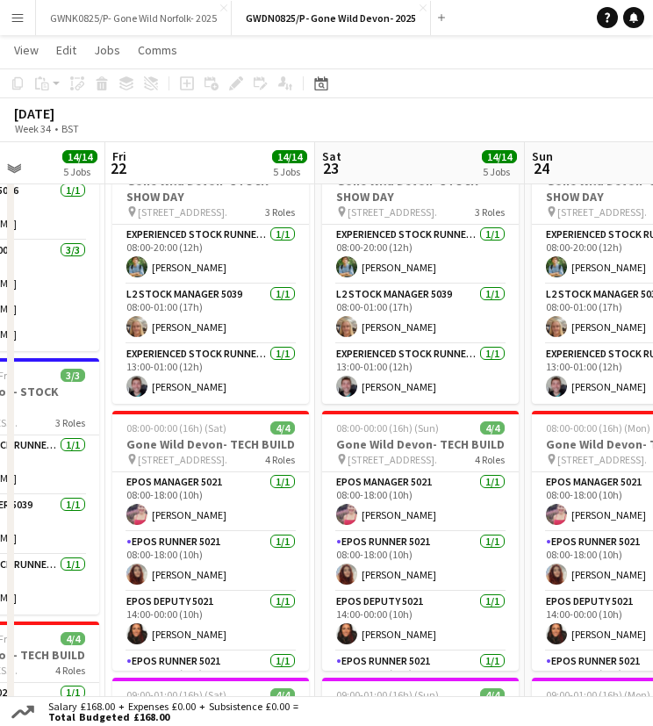
scroll to position [0, 520]
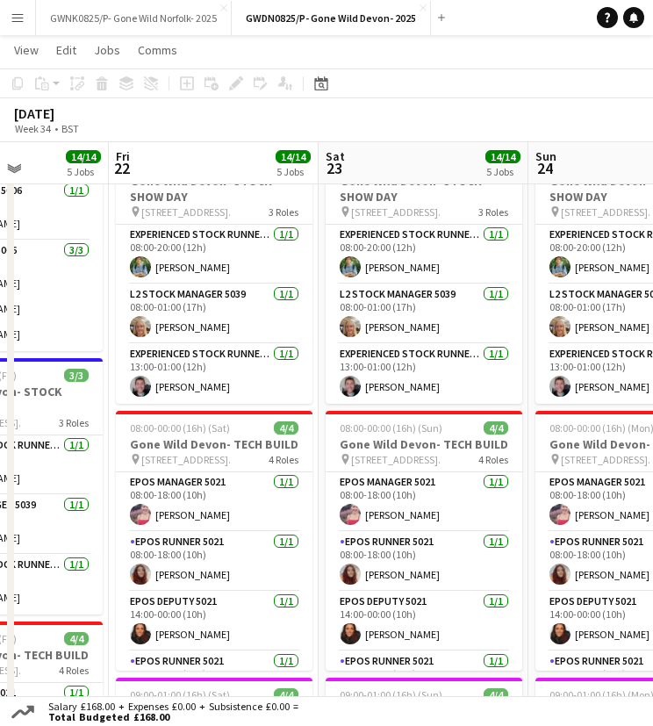
drag, startPoint x: 337, startPoint y: 413, endPoint x: 526, endPoint y: 407, distance: 188.8
click at [526, 407] on app-calendar-viewport "Tue 19 9/9 3 Jobs Wed 20 13/13 3 Jobs Thu 21 14/14 5 Jobs Fri 22 14/14 5 Jobs S…" at bounding box center [326, 470] width 653 height 1331
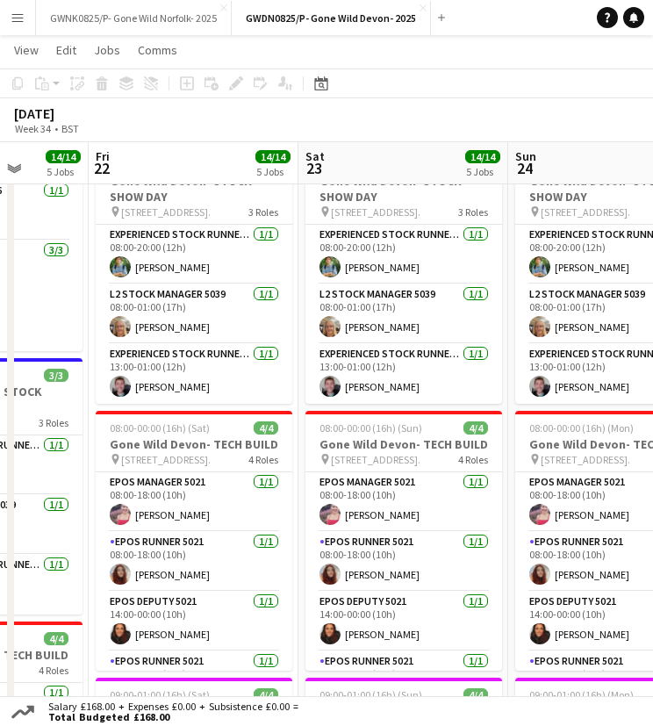
scroll to position [0, 541]
drag, startPoint x: 323, startPoint y: 412, endPoint x: 303, endPoint y: 408, distance: 20.5
click at [303, 408] on app-calendar-viewport "Tue 19 9/9 3 Jobs Wed 20 13/13 3 Jobs Thu 21 14/14 5 Jobs Fri 22 14/14 5 Jobs S…" at bounding box center [326, 470] width 653 height 1331
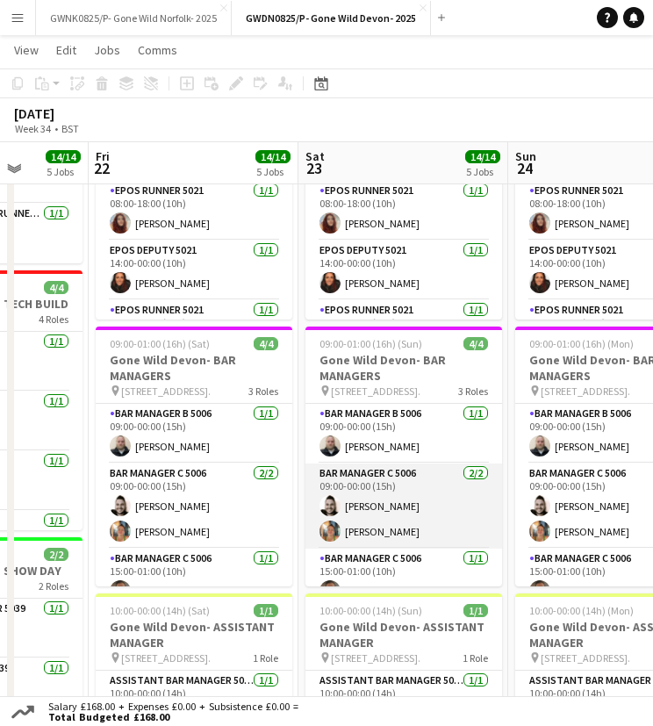
scroll to position [21, 0]
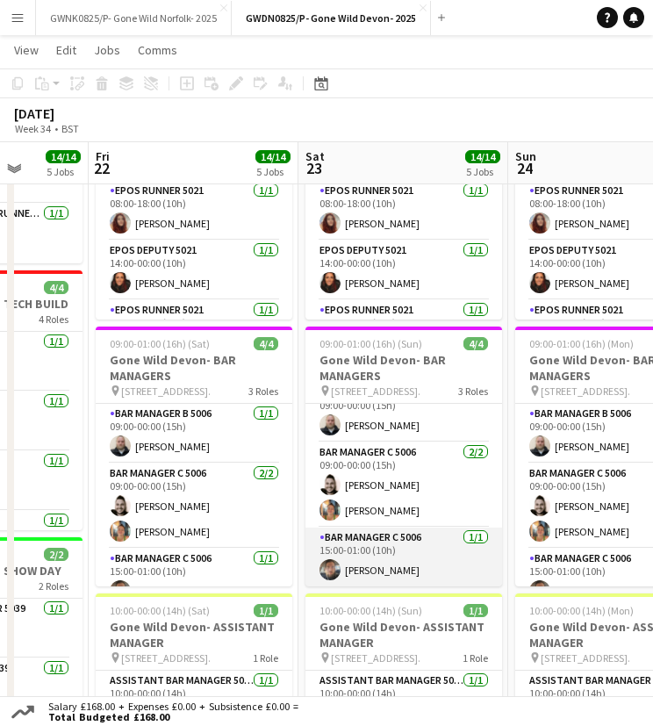
click at [416, 568] on app-card-role "Bar Manager C 5006 1/1 15:00-01:00 (10h) jordan powell" at bounding box center [403, 557] width 197 height 60
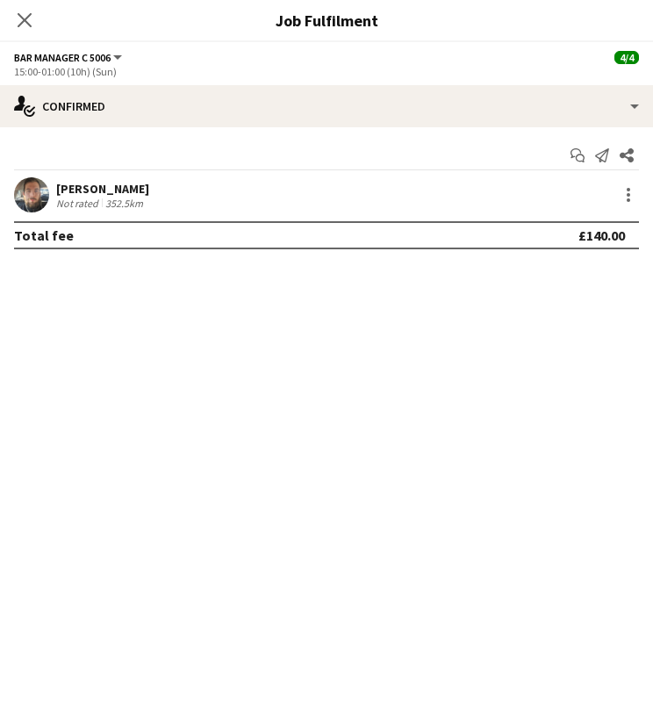
scroll to position [39, 0]
click at [113, 190] on div "jordan powell" at bounding box center [102, 189] width 93 height 16
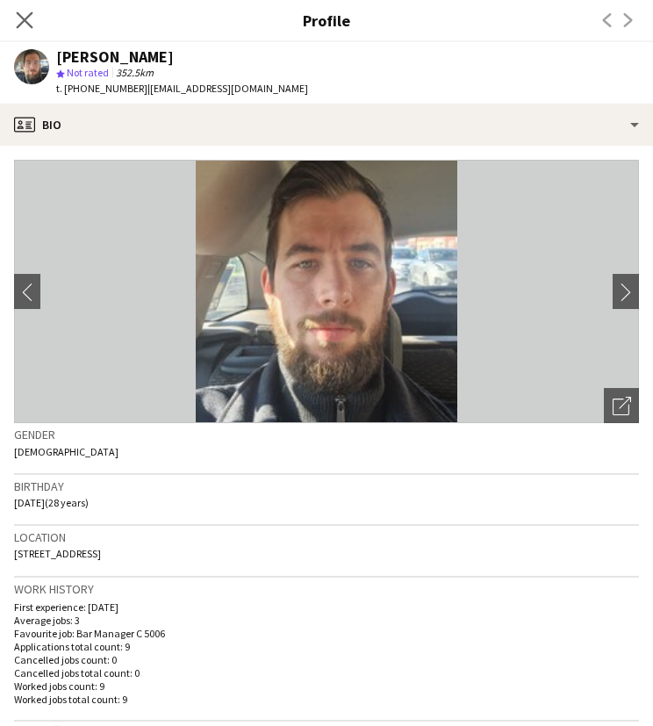
click at [24, 30] on app-icon "Close pop-in" at bounding box center [24, 20] width 25 height 25
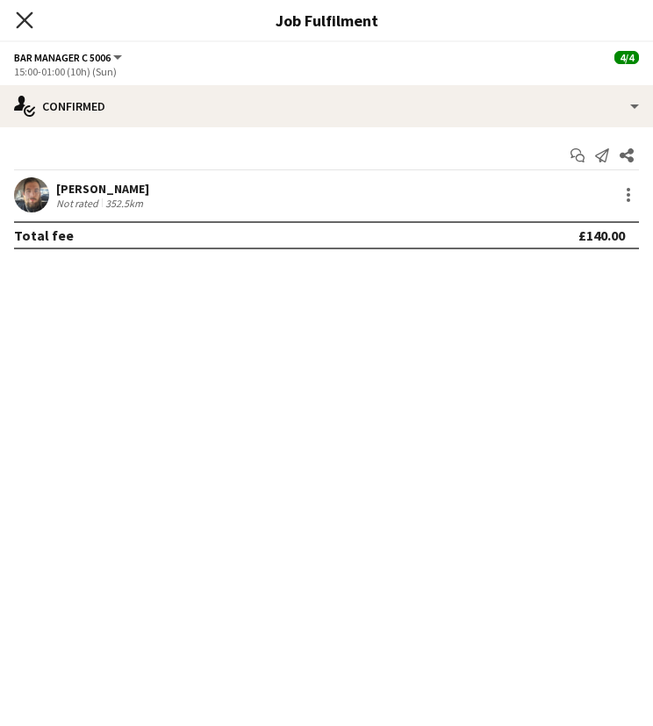
click at [28, 20] on icon "Close pop-in" at bounding box center [24, 19] width 17 height 17
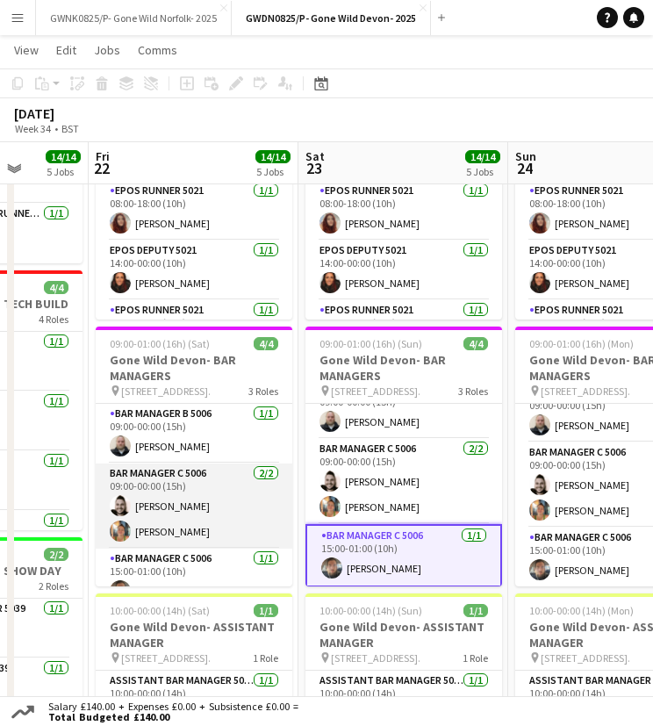
scroll to position [21, 0]
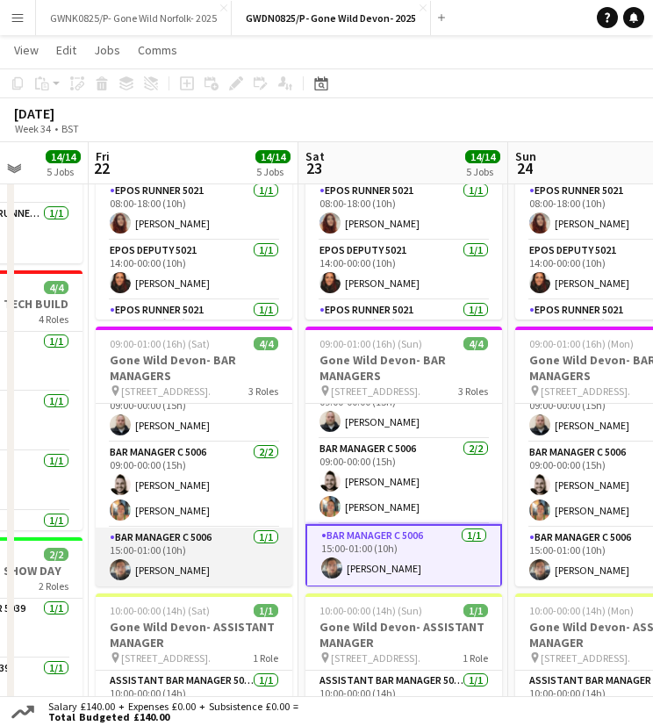
click at [205, 557] on app-card-role "Bar Manager C 5006 1/1 15:00-01:00 (10h) jordan powell" at bounding box center [194, 557] width 197 height 60
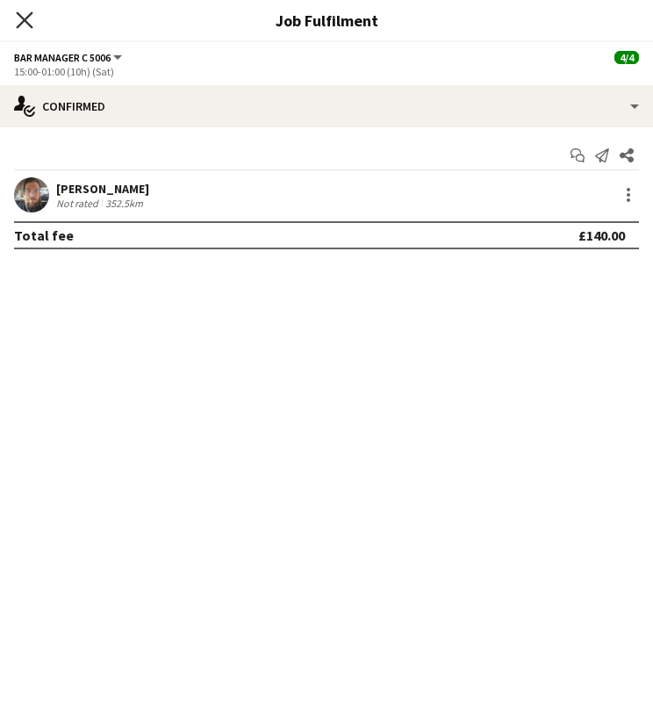
click at [27, 26] on icon "Close pop-in" at bounding box center [24, 19] width 17 height 17
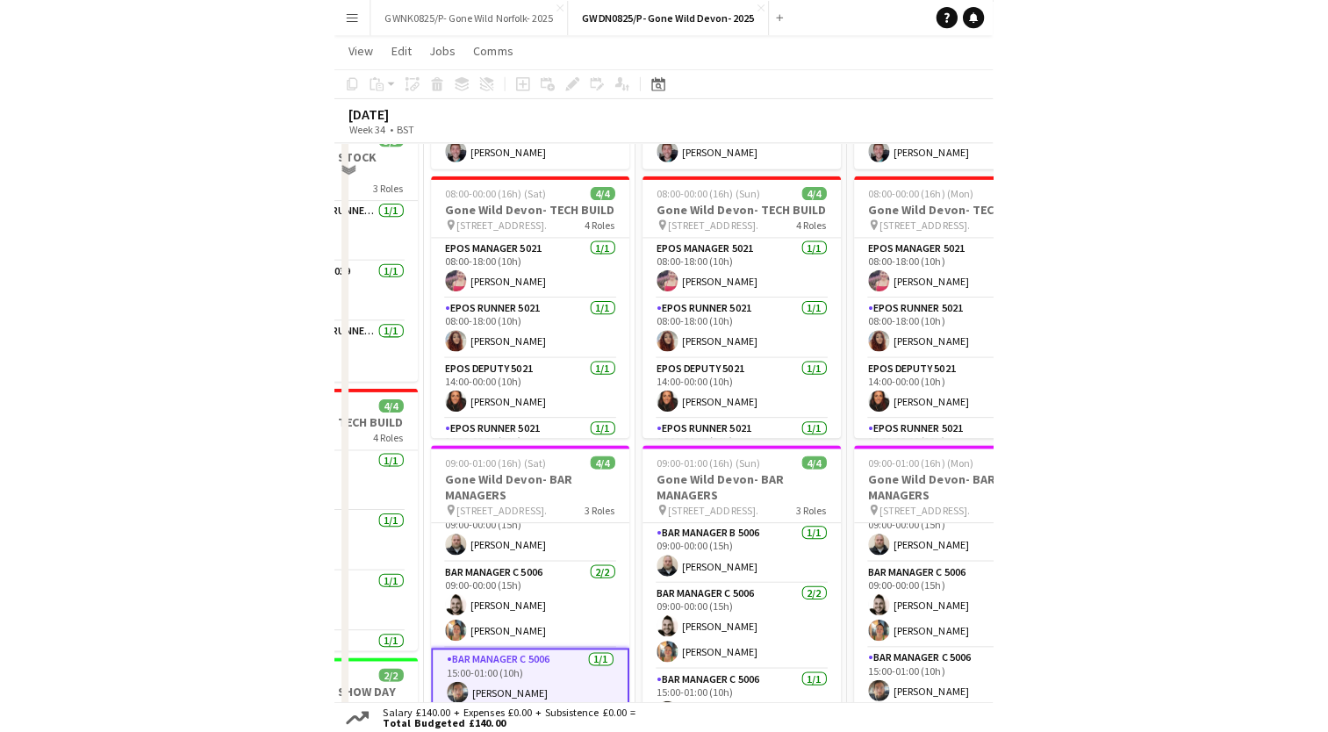
scroll to position [526, 0]
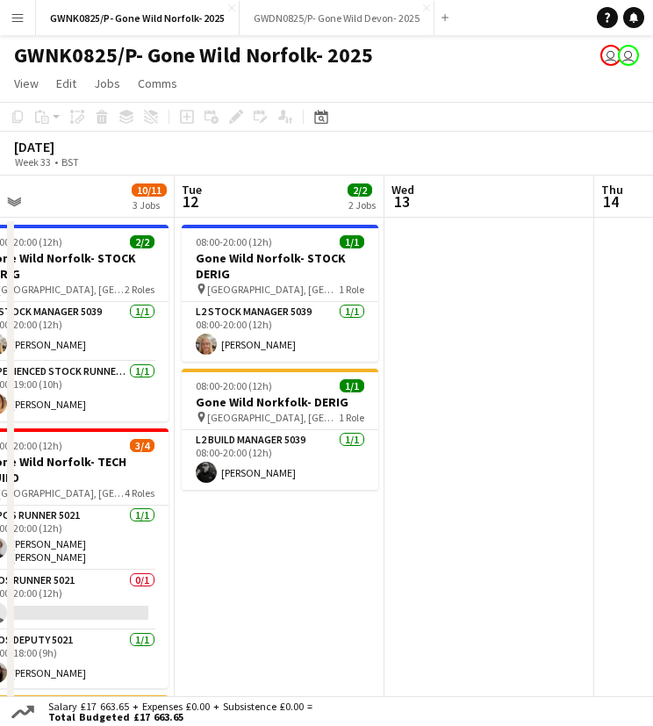
drag, startPoint x: 516, startPoint y: 201, endPoint x: 54, endPoint y: 213, distance: 461.7
click at [54, 213] on app-calendar-viewport "Thu 7 14/14 4 Jobs Fri 8 14/14 4 Jobs Sat 9 14/14 4 Jobs Sun 10 13/14 4 Jobs Mo…" at bounding box center [326, 723] width 653 height 1097
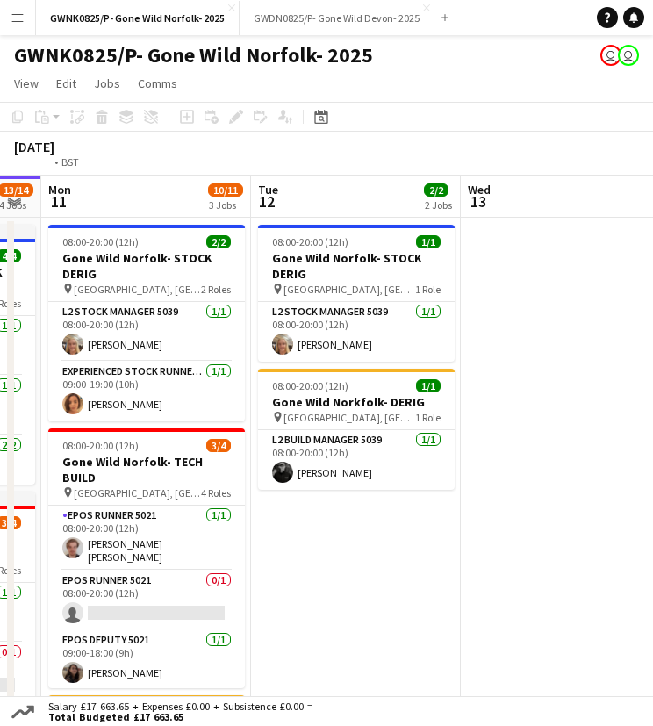
scroll to position [0, 744]
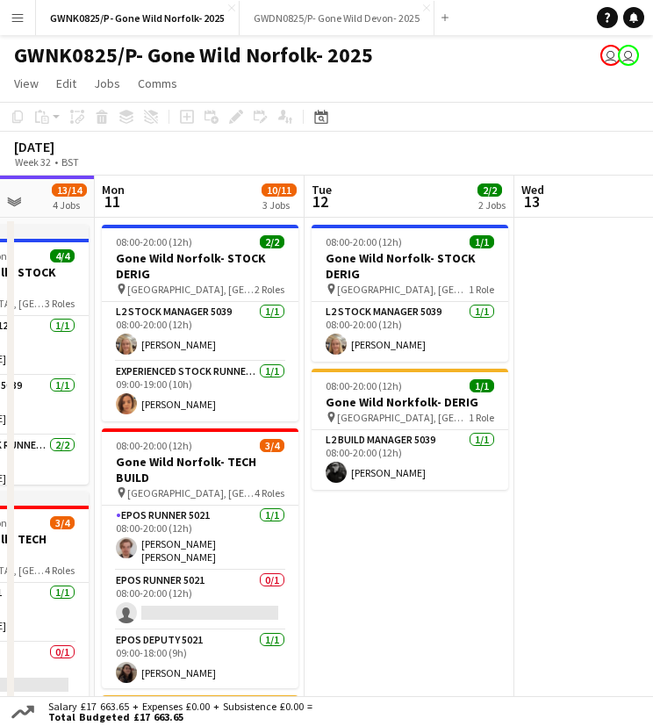
drag, startPoint x: 312, startPoint y: 545, endPoint x: 436, endPoint y: 550, distance: 123.8
click at [436, 550] on app-calendar-viewport "Thu 7 14/14 4 Jobs Fri 8 14/14 4 Jobs Sat 9 14/14 4 Jobs Sun 10 13/14 4 Jobs Mo…" at bounding box center [326, 723] width 653 height 1097
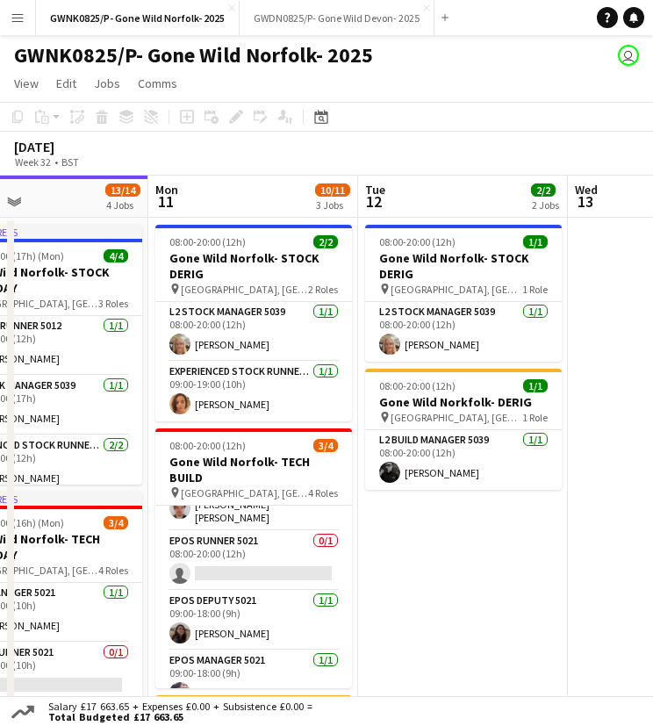
scroll to position [0, 684]
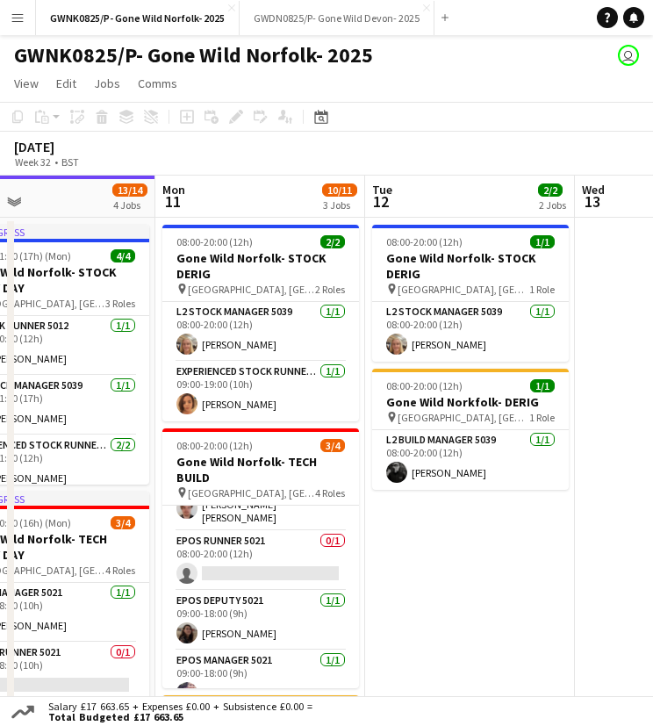
drag, startPoint x: 389, startPoint y: 592, endPoint x: 449, endPoint y: 585, distance: 61.0
click at [449, 585] on app-calendar-viewport "Thu 7 14/14 4 Jobs Fri 8 14/14 4 Jobs Sat 9 14/14 4 Jobs Sun 10 13/14 4 Jobs Mo…" at bounding box center [326, 723] width 653 height 1097
